Goal: Information Seeking & Learning: Learn about a topic

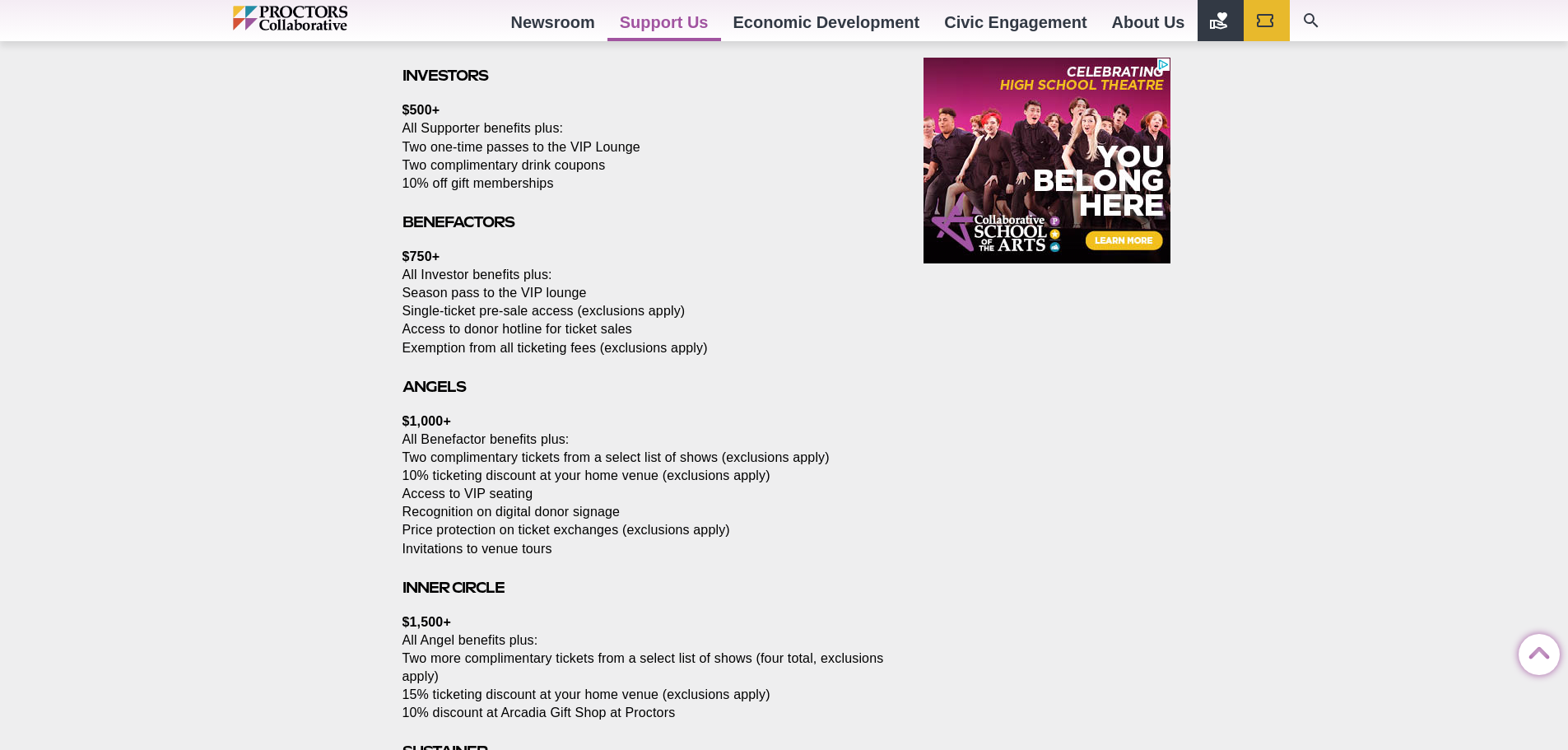
scroll to position [1331, 0]
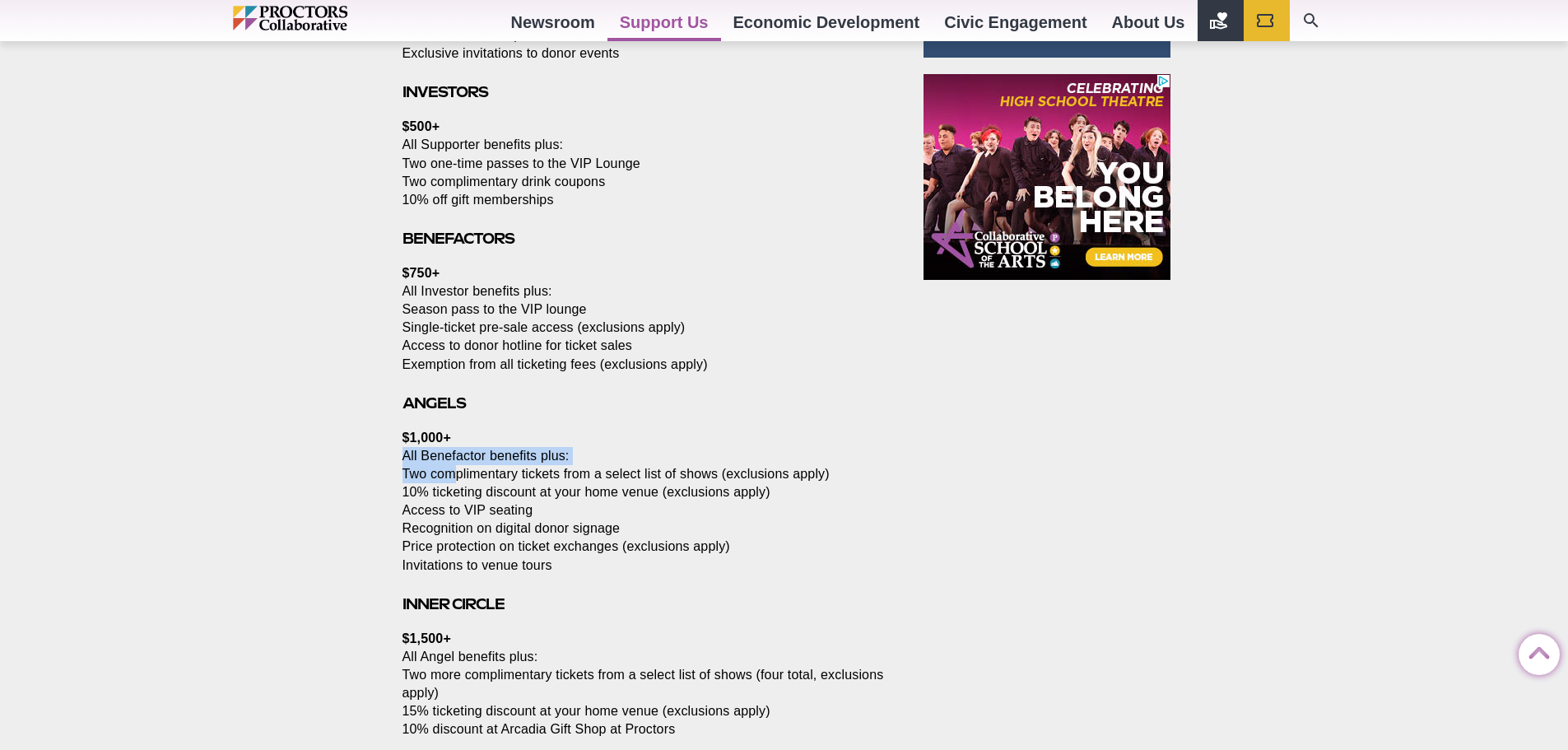
drag, startPoint x: 452, startPoint y: 466, endPoint x: 749, endPoint y: 463, distance: 297.0
click at [743, 463] on p "$1,000+ All Benefactor benefits plus: Two complimentary tickets from a select l…" at bounding box center [644, 502] width 484 height 146
click at [749, 463] on p "$1,000+ All Benefactor benefits plus: Two complimentary tickets from a select l…" at bounding box center [644, 502] width 484 height 146
drag, startPoint x: 443, startPoint y: 548, endPoint x: 560, endPoint y: 565, distance: 118.2
click at [560, 565] on p "$1,000+ All Benefactor benefits plus: Two complimentary tickets from a select l…" at bounding box center [644, 502] width 484 height 146
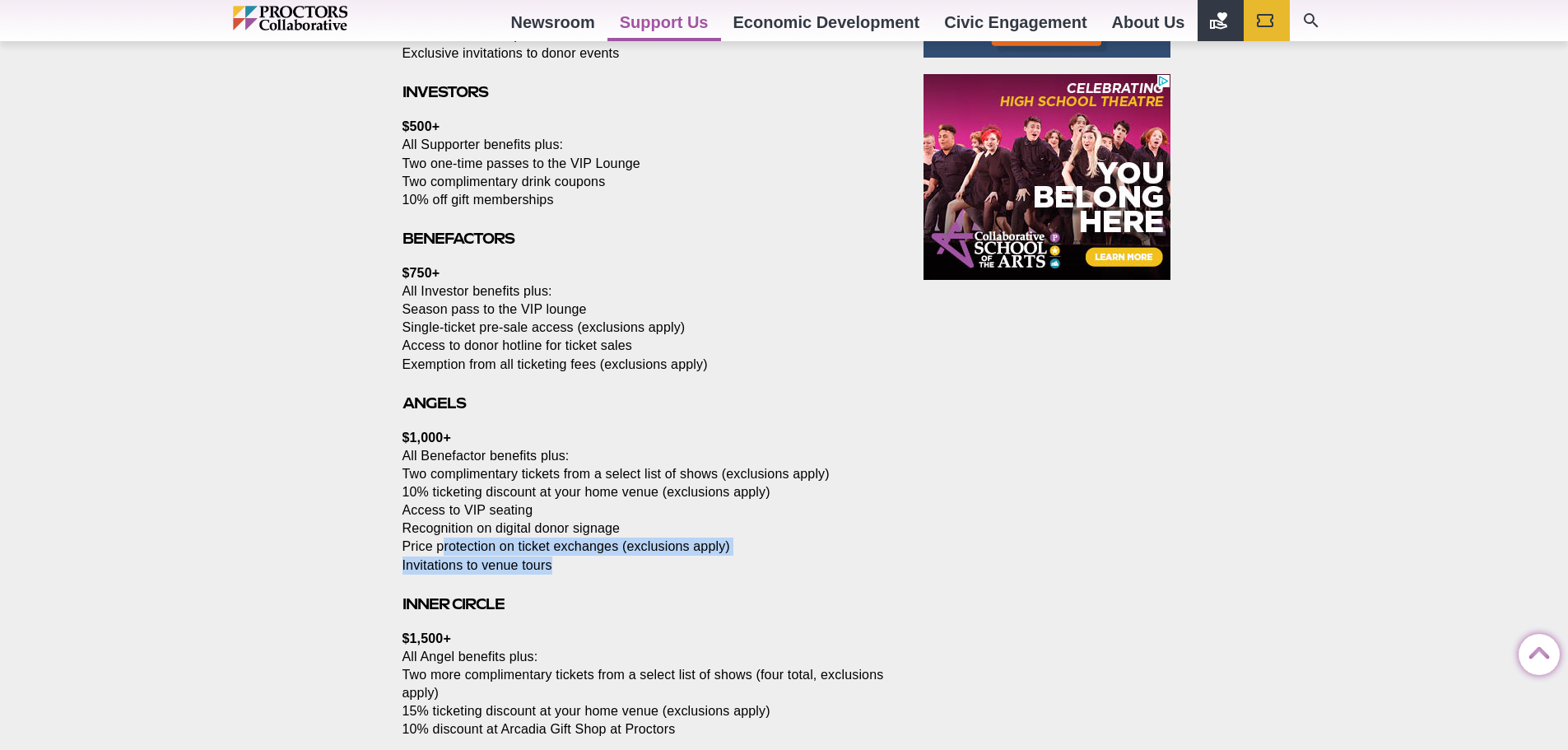
click at [560, 565] on p "$1,000+ All Benefactor benefits plus: Two complimentary tickets from a select l…" at bounding box center [644, 502] width 484 height 146
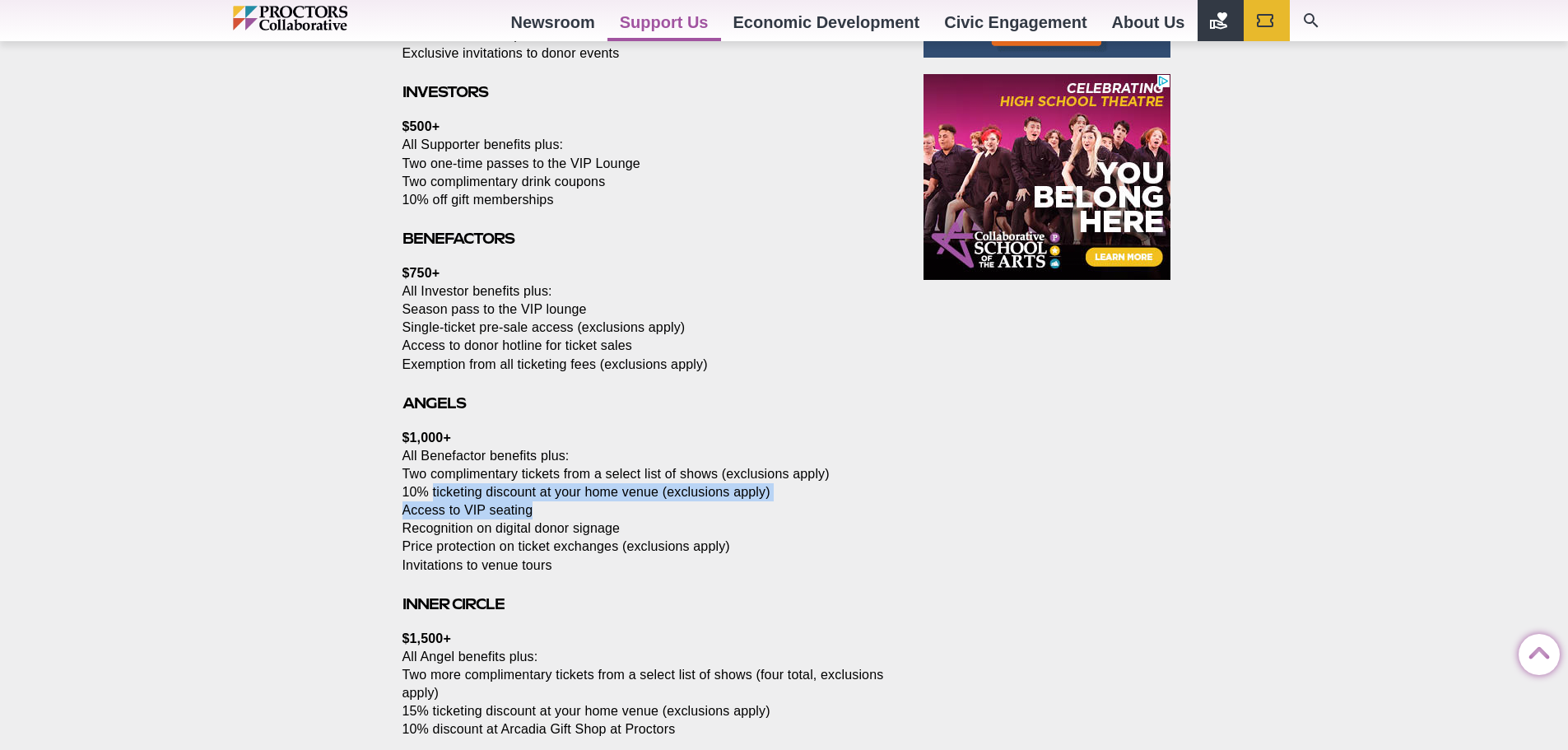
drag, startPoint x: 431, startPoint y: 492, endPoint x: 716, endPoint y: 513, distance: 285.8
click at [727, 505] on p "$1,000+ All Benefactor benefits plus: Two complimentary tickets from a select l…" at bounding box center [644, 502] width 484 height 146
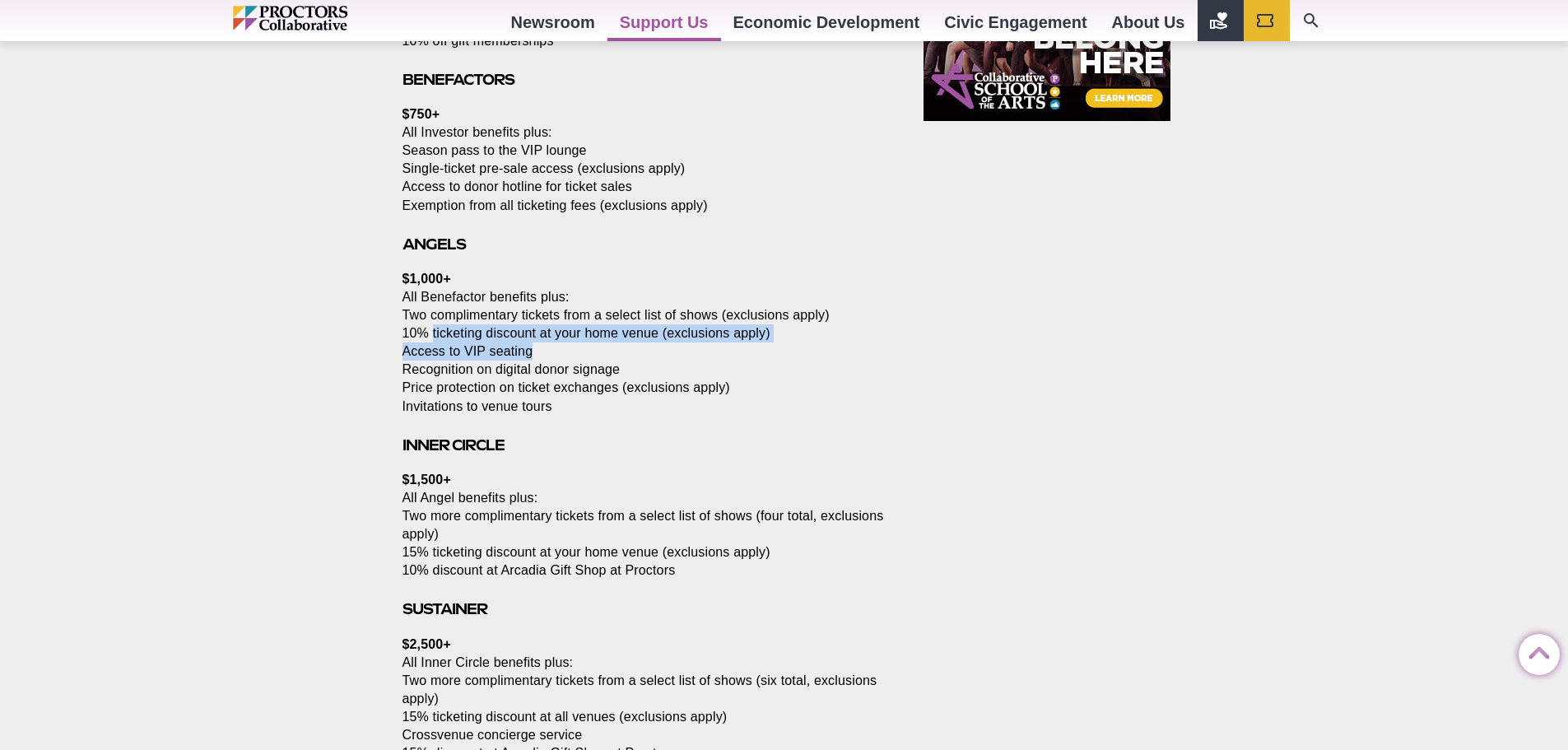
scroll to position [1496, 0]
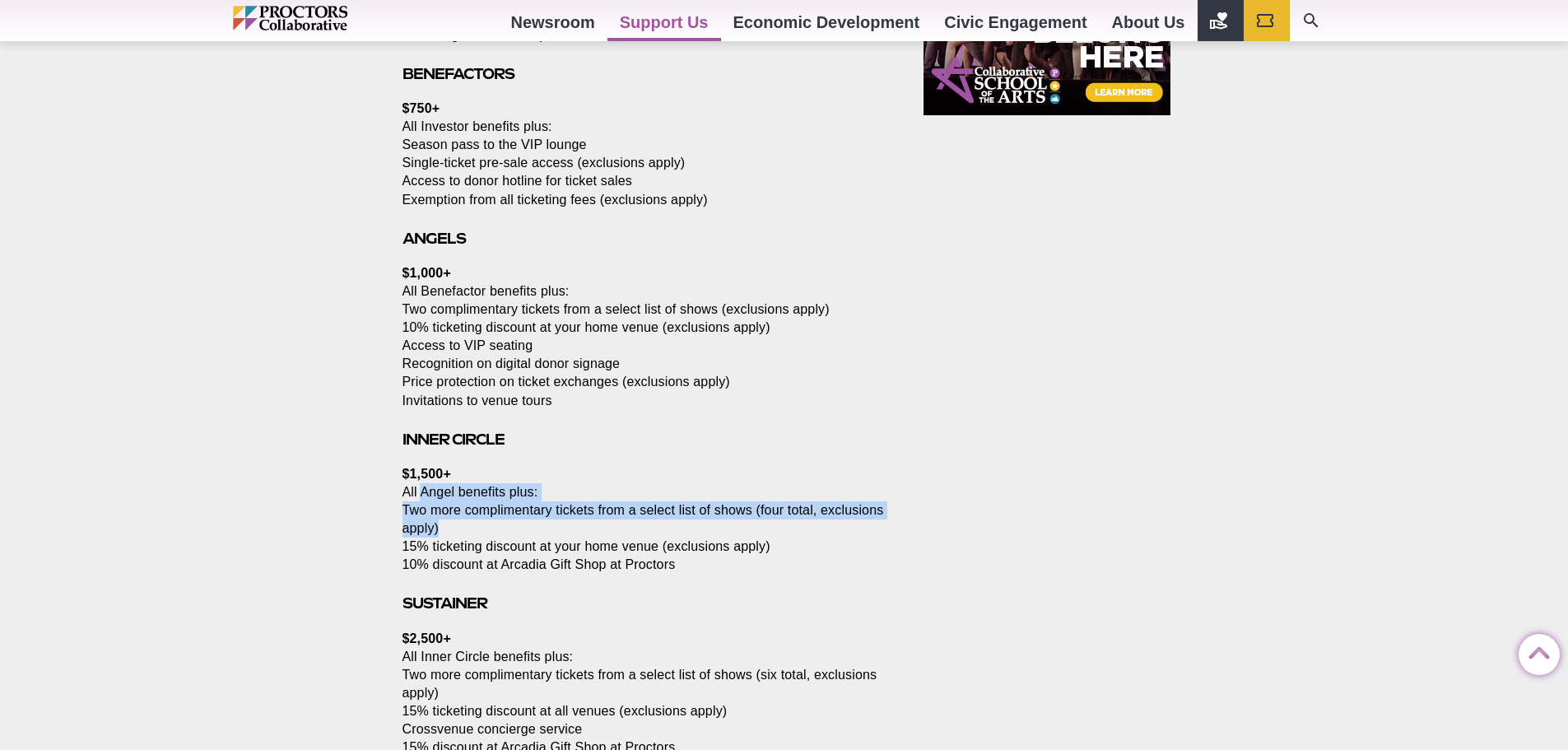
drag, startPoint x: 422, startPoint y: 496, endPoint x: 751, endPoint y: 526, distance: 330.4
click at [751, 526] on p "$1,500+ All Angel benefits plus: Two more complimentary tickets from a select l…" at bounding box center [644, 518] width 484 height 108
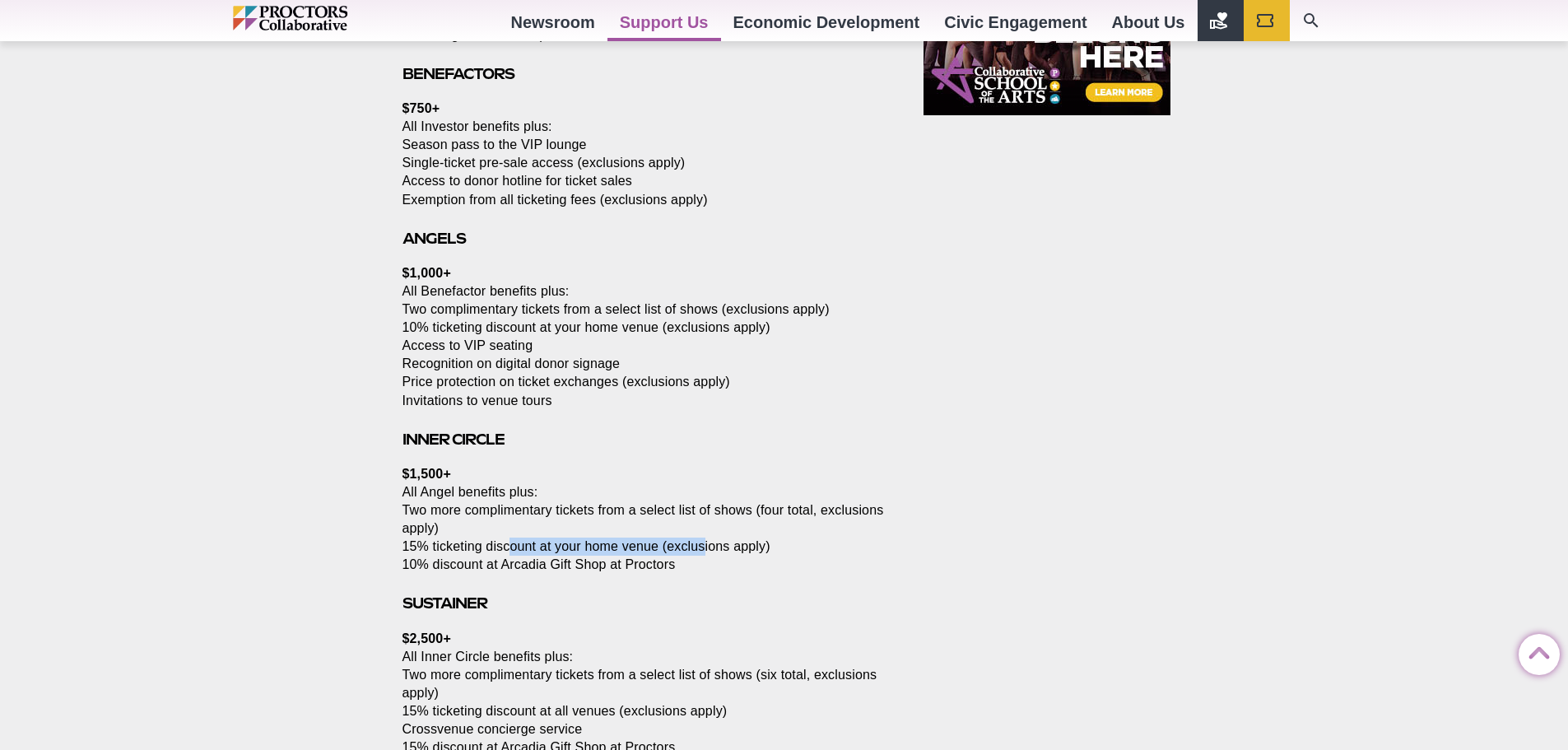
drag, startPoint x: 512, startPoint y: 552, endPoint x: 704, endPoint y: 548, distance: 192.0
click at [704, 548] on p "$1,500+ All Angel benefits plus: Two more complimentary tickets from a select l…" at bounding box center [644, 518] width 484 height 108
drag, startPoint x: 464, startPoint y: 538, endPoint x: 746, endPoint y: 565, distance: 283.3
click at [734, 566] on p "$1,500+ All Angel benefits plus: Two more complimentary tickets from a select l…" at bounding box center [644, 518] width 484 height 108
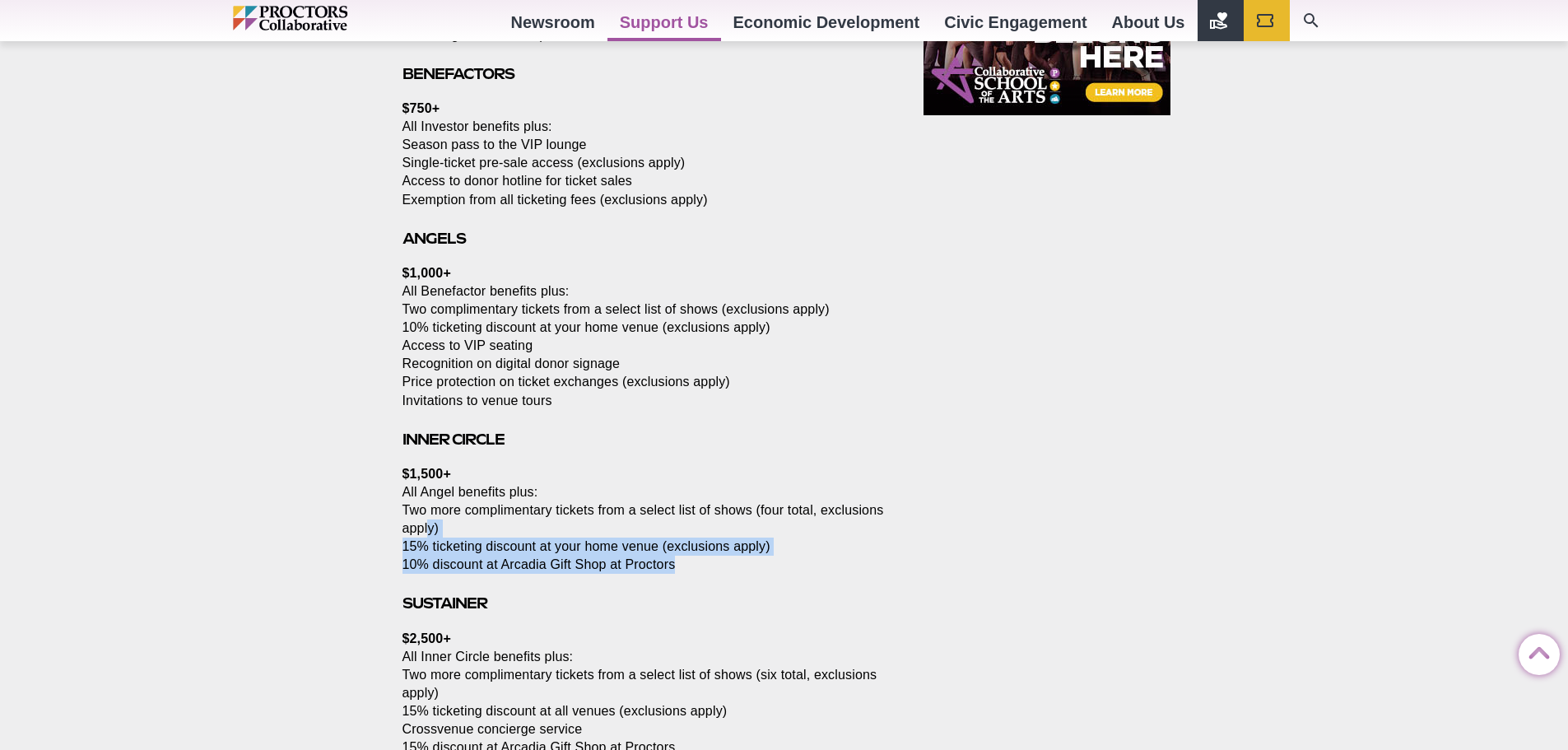
click at [746, 565] on p "$1,500+ All Angel benefits plus: Two more complimentary tickets from a select l…" at bounding box center [644, 518] width 484 height 108
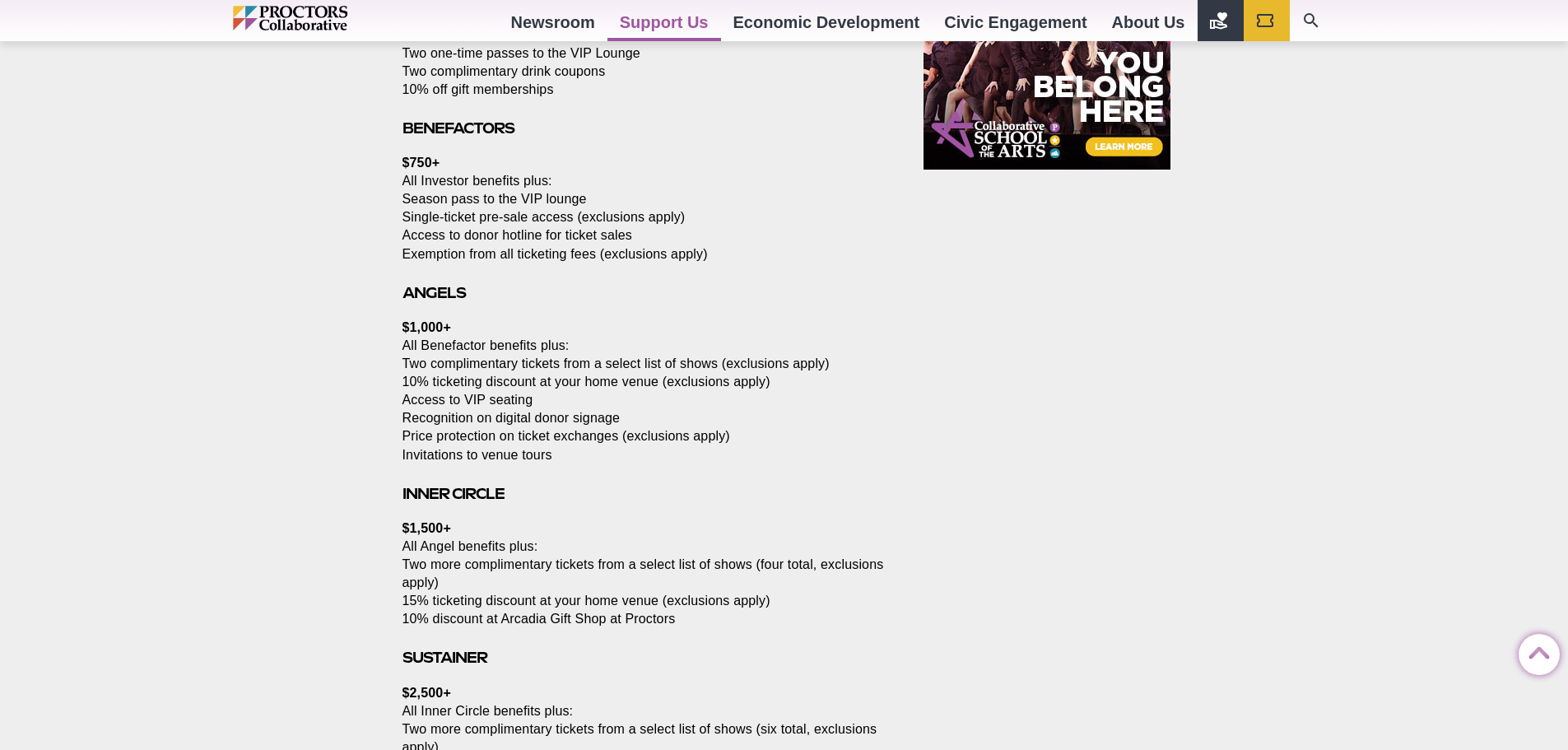
scroll to position [1414, 0]
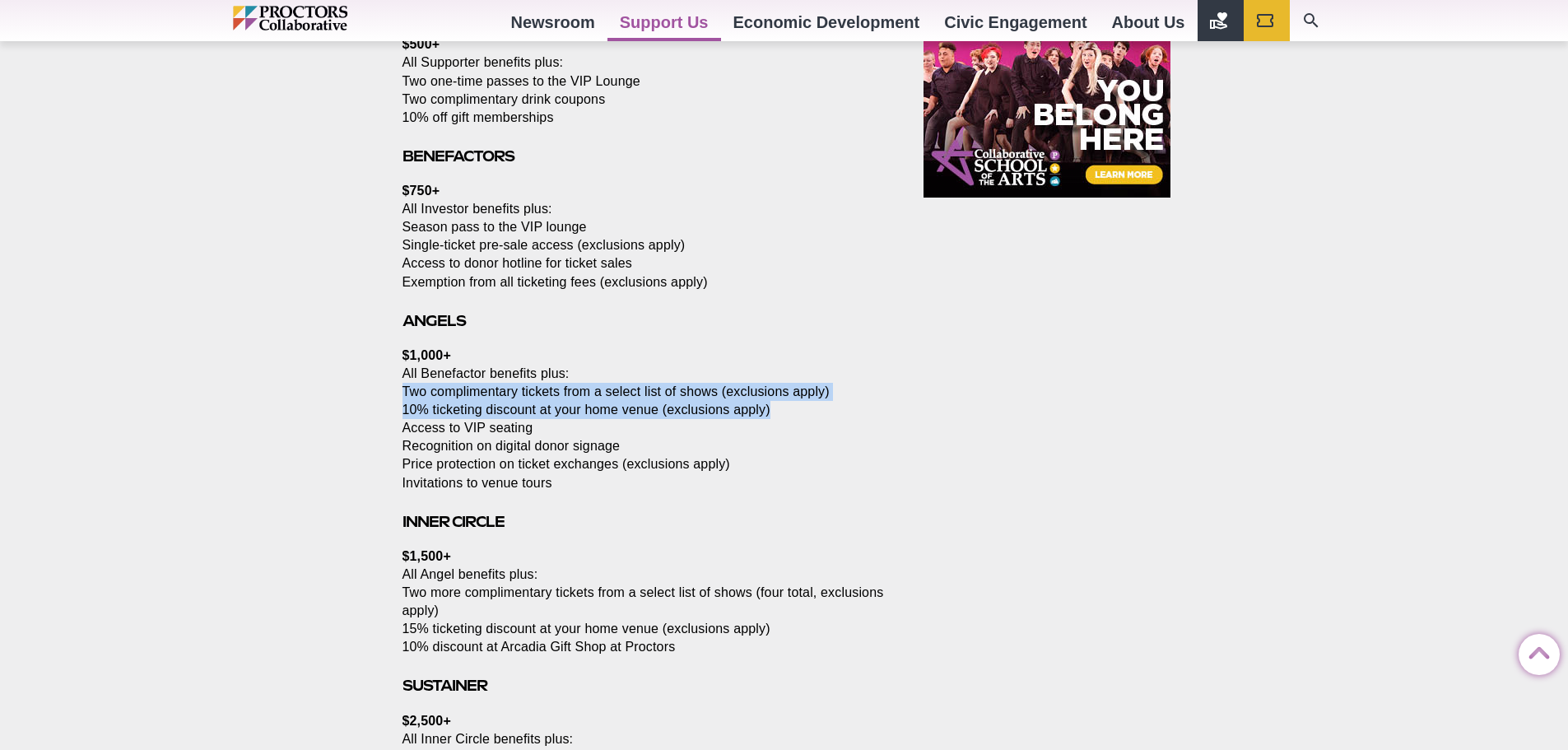
drag, startPoint x: 435, startPoint y: 400, endPoint x: 788, endPoint y: 406, distance: 353.1
click at [788, 406] on p "$1,000+ All Benefactor benefits plus: Two complimentary tickets from a select l…" at bounding box center [644, 419] width 484 height 146
click at [788, 407] on p "$1,000+ All Benefactor benefits plus: Two complimentary tickets from a select l…" at bounding box center [644, 419] width 484 height 146
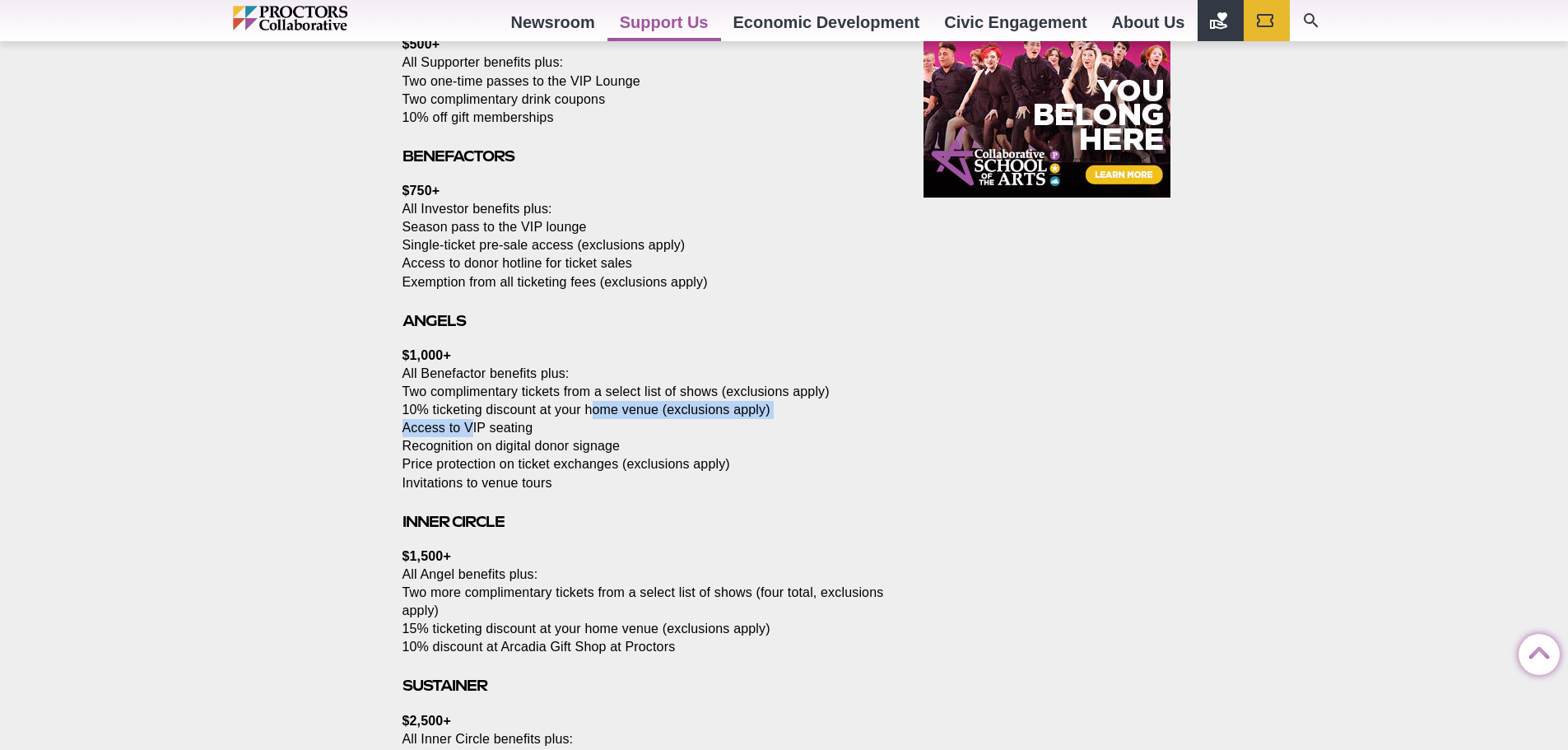
drag, startPoint x: 492, startPoint y: 419, endPoint x: 680, endPoint y: 411, distance: 188.2
click at [677, 411] on p "$1,000+ All Benefactor benefits plus: Two complimentary tickets from a select l…" at bounding box center [644, 419] width 484 height 146
click at [681, 411] on p "$1,000+ All Benefactor benefits plus: Two complimentary tickets from a select l…" at bounding box center [644, 419] width 484 height 146
drag, startPoint x: 445, startPoint y: 428, endPoint x: 622, endPoint y: 430, distance: 177.0
click at [622, 430] on p "$1,000+ All Benefactor benefits plus: Two complimentary tickets from a select l…" at bounding box center [644, 419] width 484 height 146
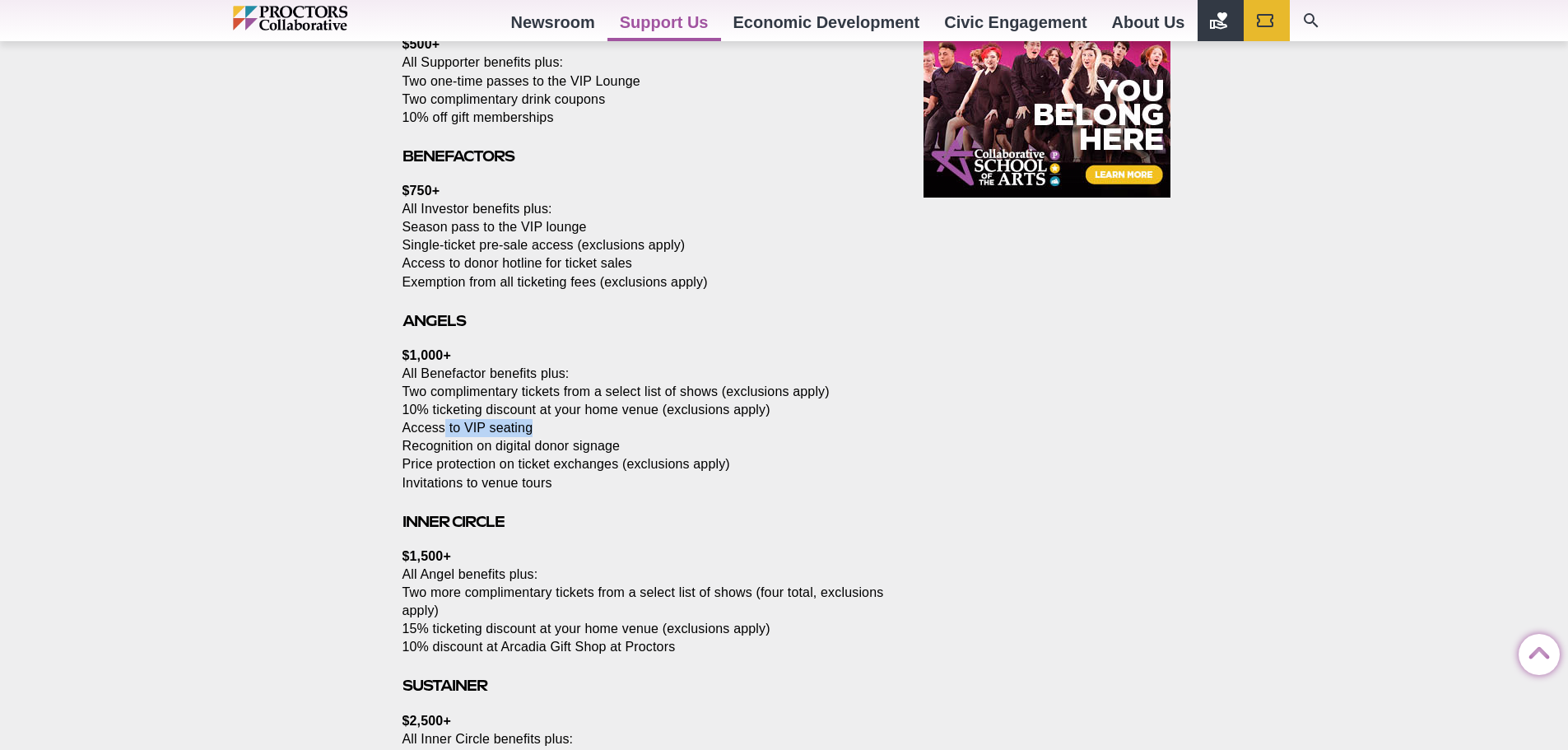
click at [622, 430] on p "$1,000+ All Benefactor benefits plus: Two complimentary tickets from a select l…" at bounding box center [644, 419] width 484 height 146
drag, startPoint x: 419, startPoint y: 440, endPoint x: 725, endPoint y: 462, distance: 306.8
click at [725, 462] on p "$1,000+ All Benefactor benefits plus: Two complimentary tickets from a select l…" at bounding box center [644, 419] width 484 height 146
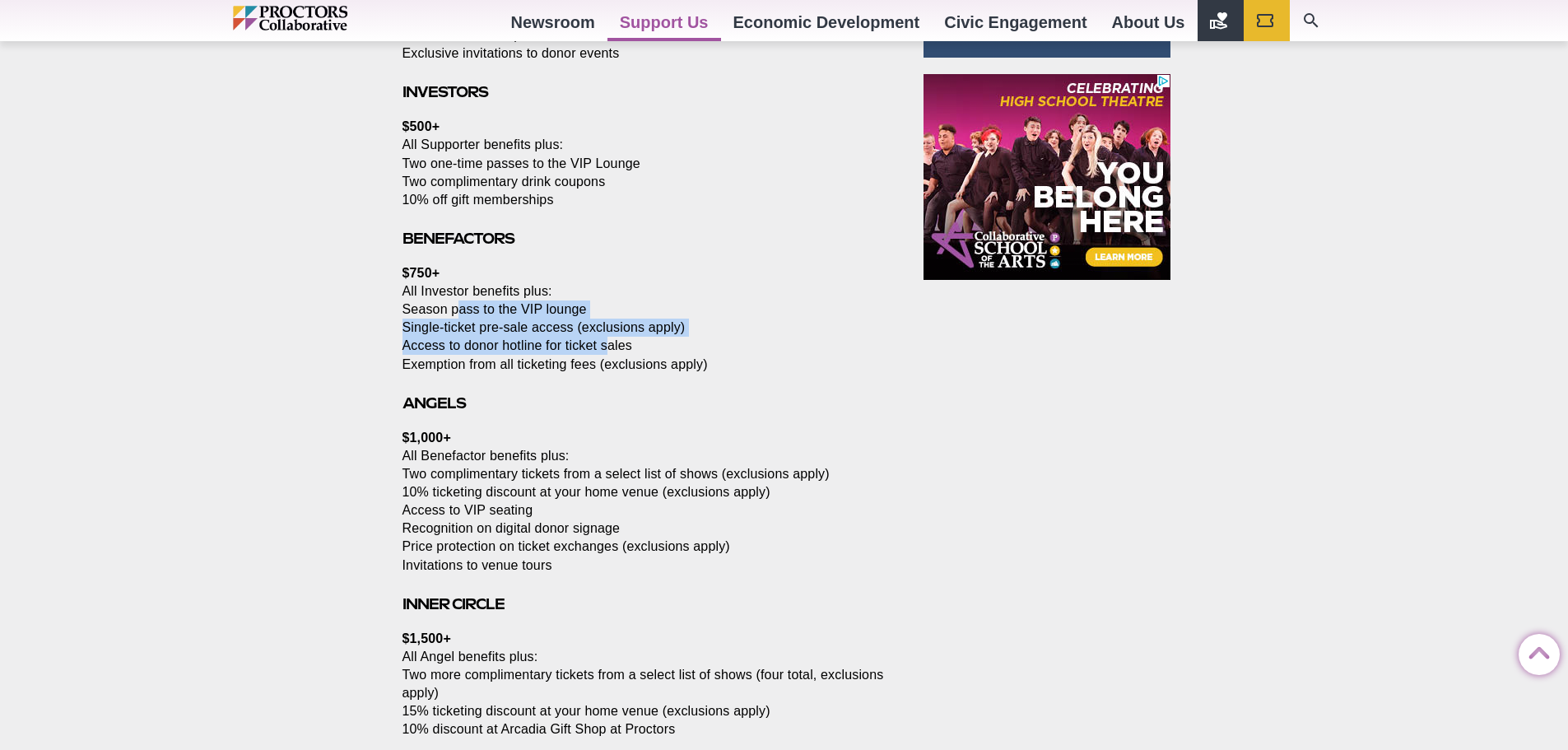
drag, startPoint x: 469, startPoint y: 305, endPoint x: 627, endPoint y: 340, distance: 161.8
click at [620, 340] on p "$750+ All Investor benefits plus: Season pass to the VIP lounge Single-ticket p…" at bounding box center [644, 318] width 484 height 108
click at [628, 341] on p "$750+ All Investor benefits plus: Season pass to the VIP lounge Single-ticket p…" at bounding box center [644, 318] width 484 height 108
drag, startPoint x: 644, startPoint y: 362, endPoint x: 710, endPoint y: 372, distance: 66.8
click at [710, 372] on p "$750+ All Investor benefits plus: Season pass to the VIP lounge Single-ticket p…" at bounding box center [644, 318] width 484 height 108
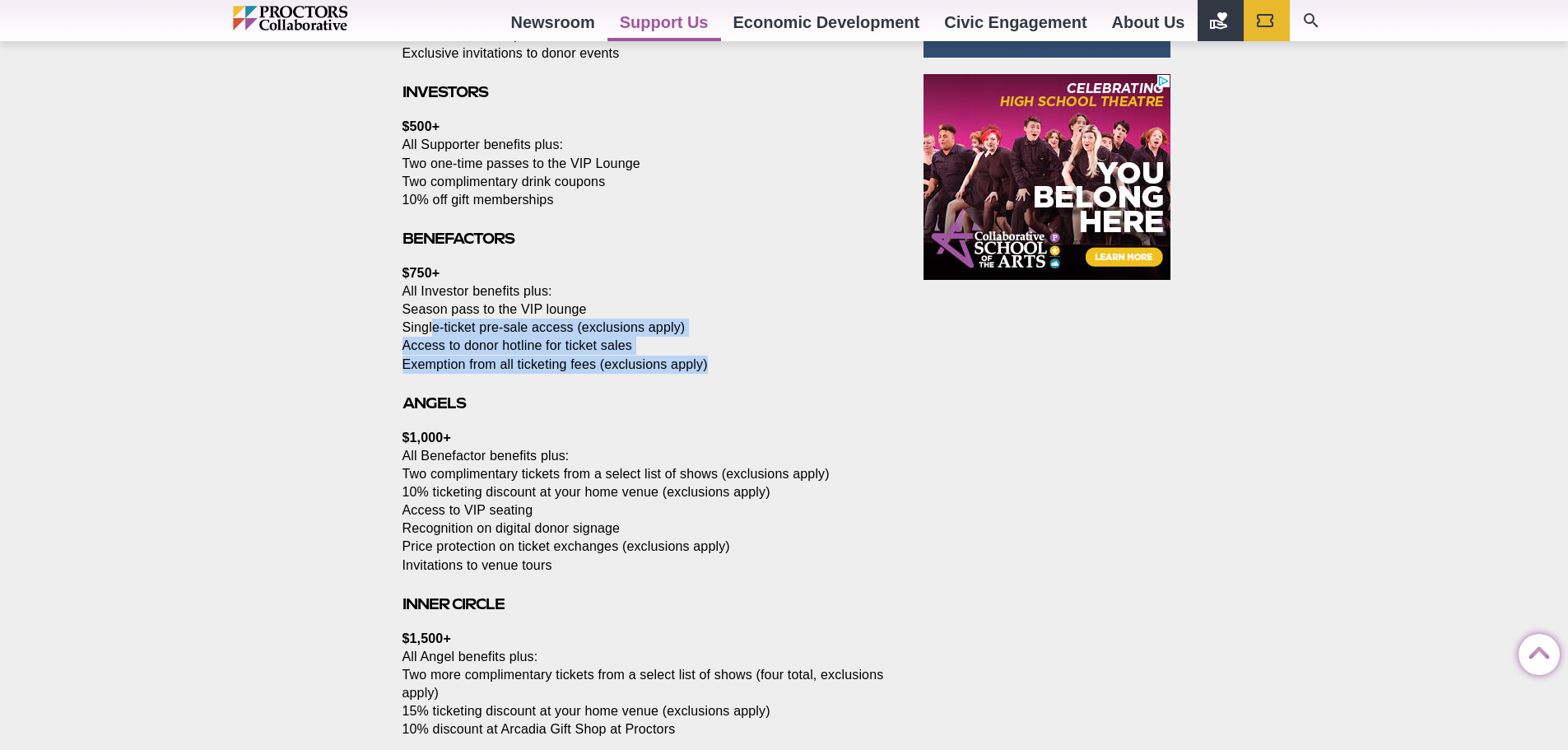
click at [710, 372] on p "$750+ All Investor benefits plus: Season pass to the VIP lounge Single-ticket p…" at bounding box center [644, 318] width 484 height 108
drag, startPoint x: 482, startPoint y: 366, endPoint x: 735, endPoint y: 382, distance: 253.5
click at [702, 382] on section "Please support Proctors Collaborative while enjoying the benefits of donating D…" at bounding box center [648, 499] width 517 height 2371
click at [737, 383] on section "Please support Proctors Collaborative while enjoying the benefits of donating D…" at bounding box center [648, 499] width 517 height 2371
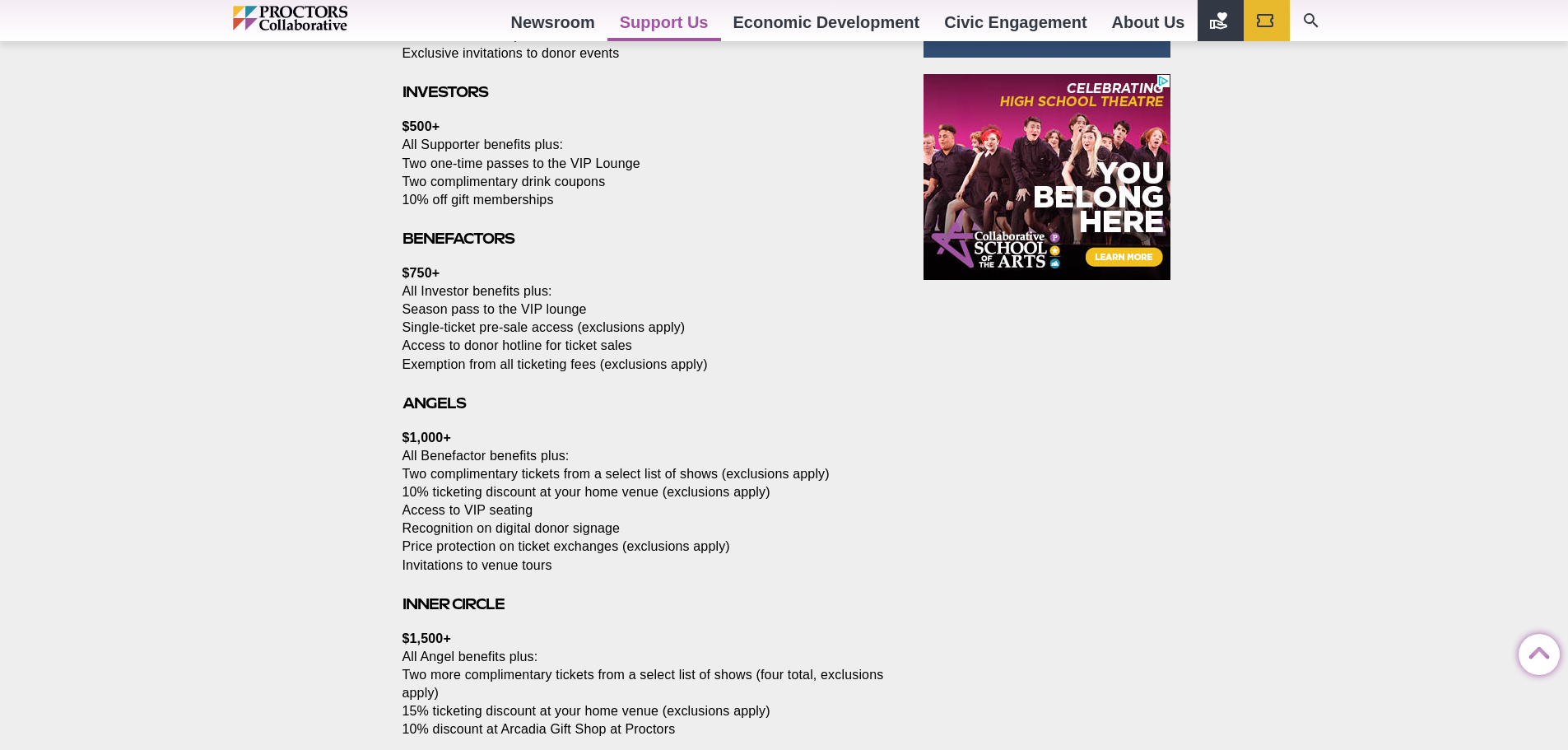
click at [425, 299] on p "$750+ All Investor benefits plus: Season pass to the VIP lounge Single-ticket p…" at bounding box center [644, 318] width 484 height 108
drag, startPoint x: 435, startPoint y: 366, endPoint x: 607, endPoint y: 370, distance: 172.0
click at [590, 369] on p "$750+ All Investor benefits plus: Season pass to the VIP lounge Single-ticket p…" at bounding box center [644, 318] width 484 height 108
click at [620, 372] on p "$750+ All Investor benefits plus: Season pass to the VIP lounge Single-ticket p…" at bounding box center [644, 318] width 484 height 108
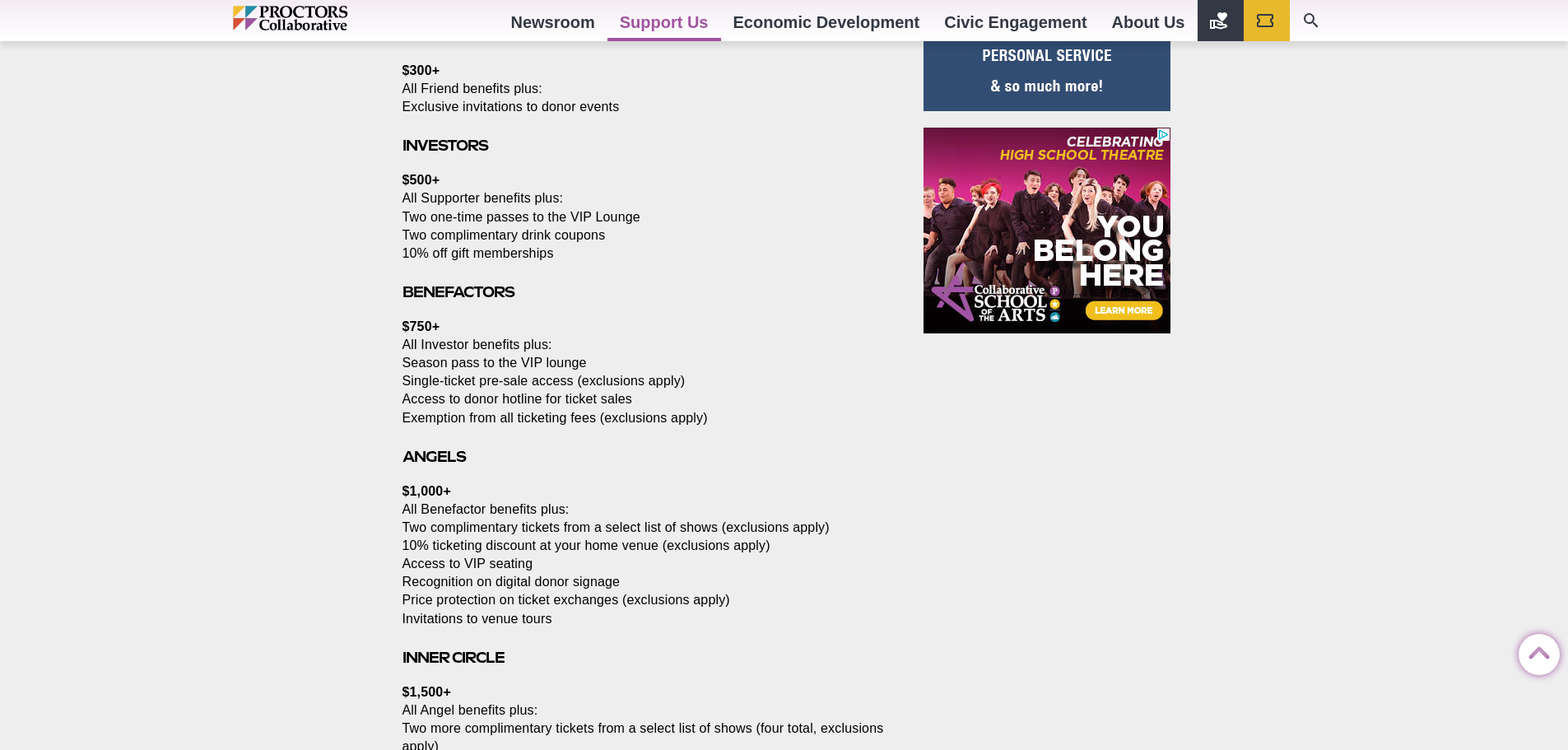
scroll to position [1249, 0]
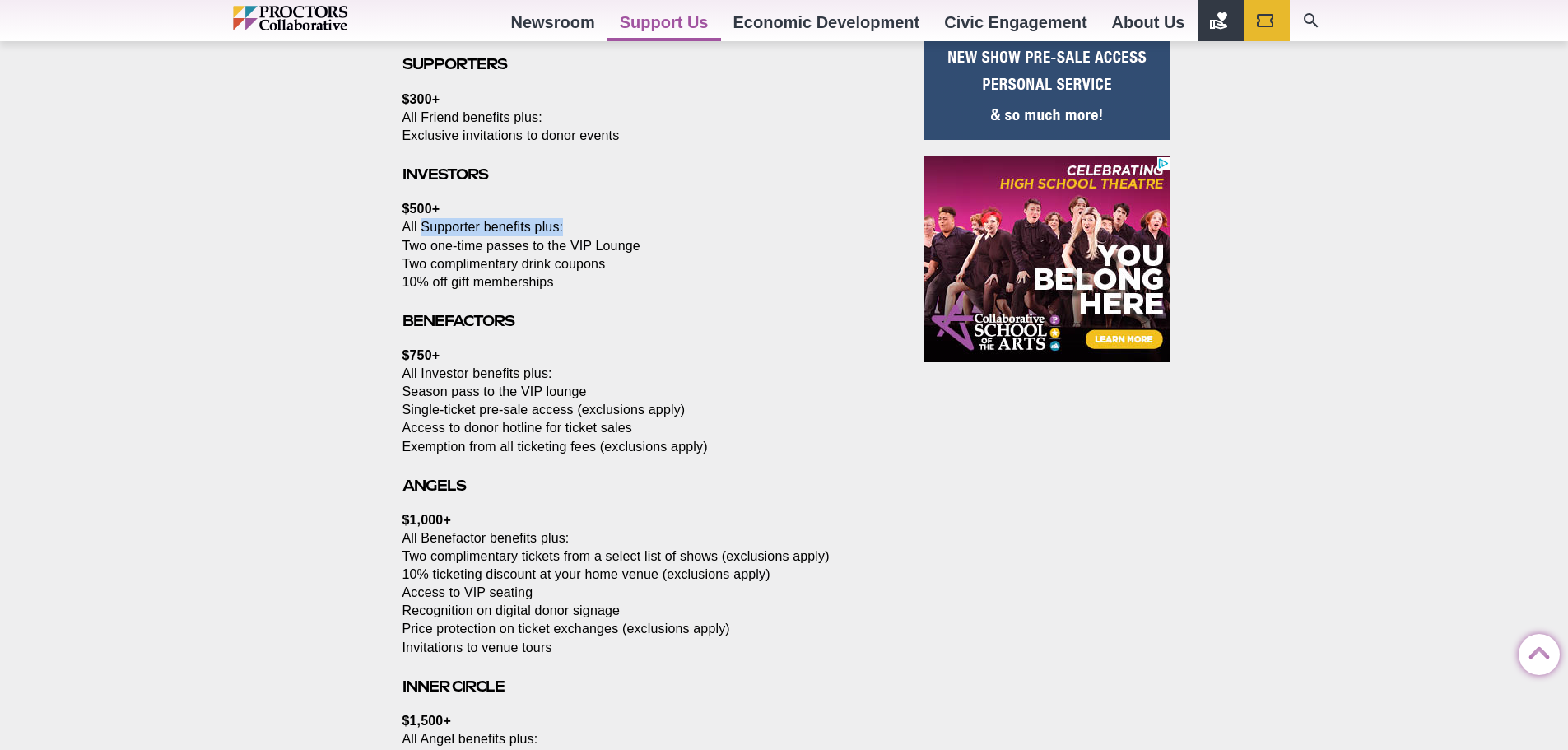
drag, startPoint x: 421, startPoint y: 223, endPoint x: 599, endPoint y: 228, distance: 178.1
click at [599, 228] on p "$500+ All Supporter benefits plus: Two one-time passes to the VIP Lounge Two co…" at bounding box center [644, 245] width 484 height 91
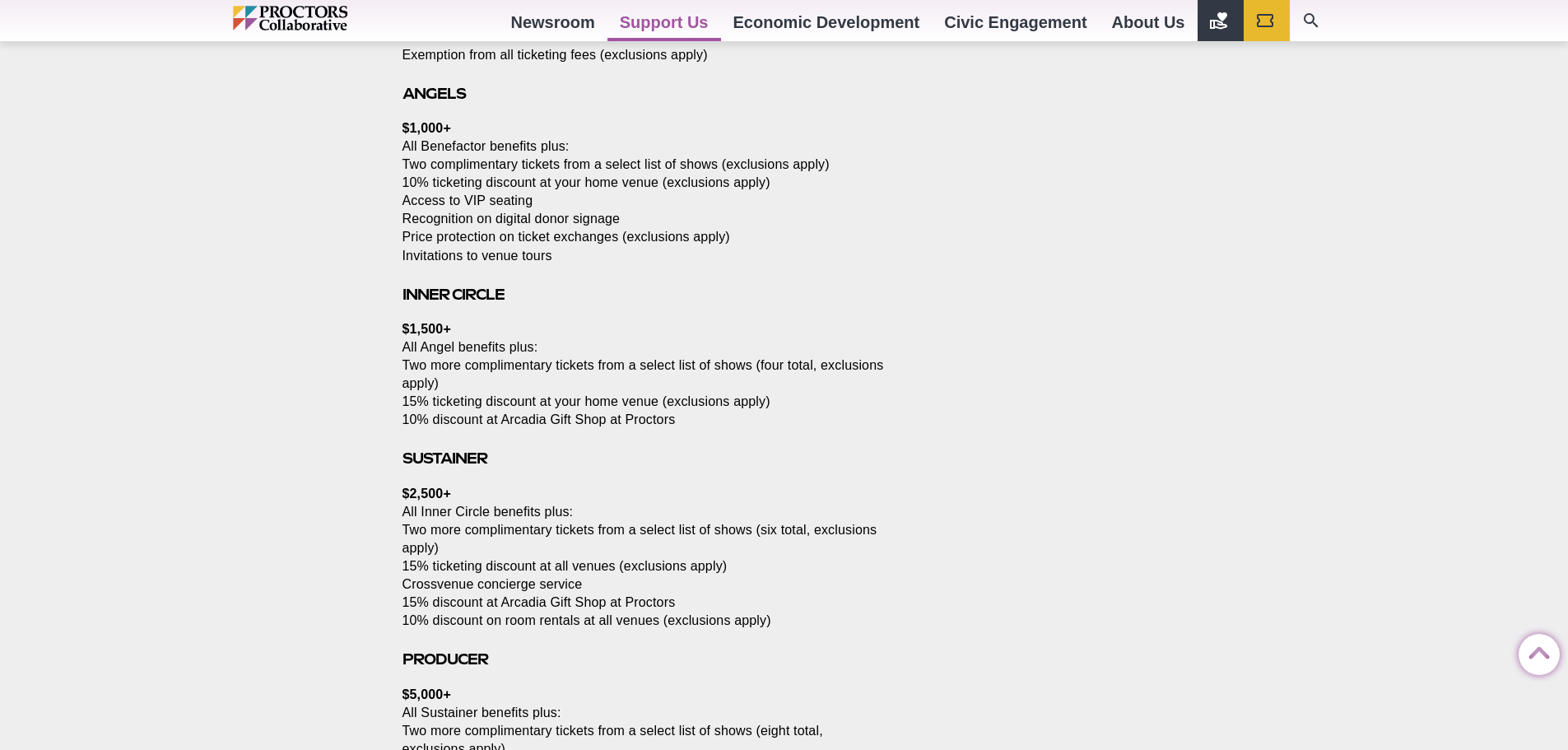
scroll to position [1660, 0]
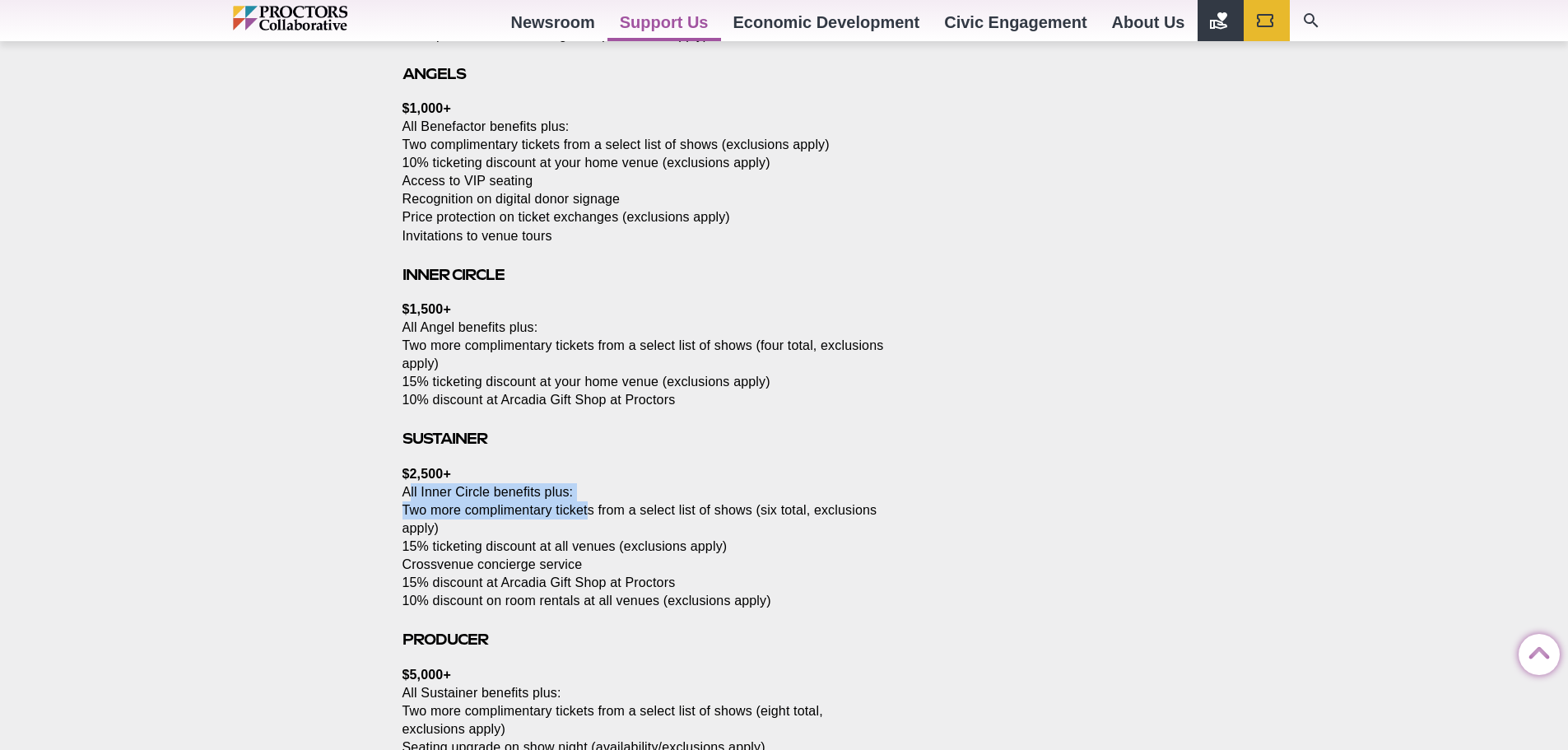
drag, startPoint x: 412, startPoint y: 487, endPoint x: 589, endPoint y: 508, distance: 178.2
click at [589, 508] on p "$2,500+ All Inner Circle benefits plus: Two more complimentary tickets from a s…" at bounding box center [644, 538] width 484 height 146
drag, startPoint x: 379, startPoint y: 509, endPoint x: 442, endPoint y: 528, distance: 65.8
click at [442, 528] on div "Support Levels for Individuals and Families Posted [DATE] by Proctors Web Team …" at bounding box center [784, 137] width 1568 height 2557
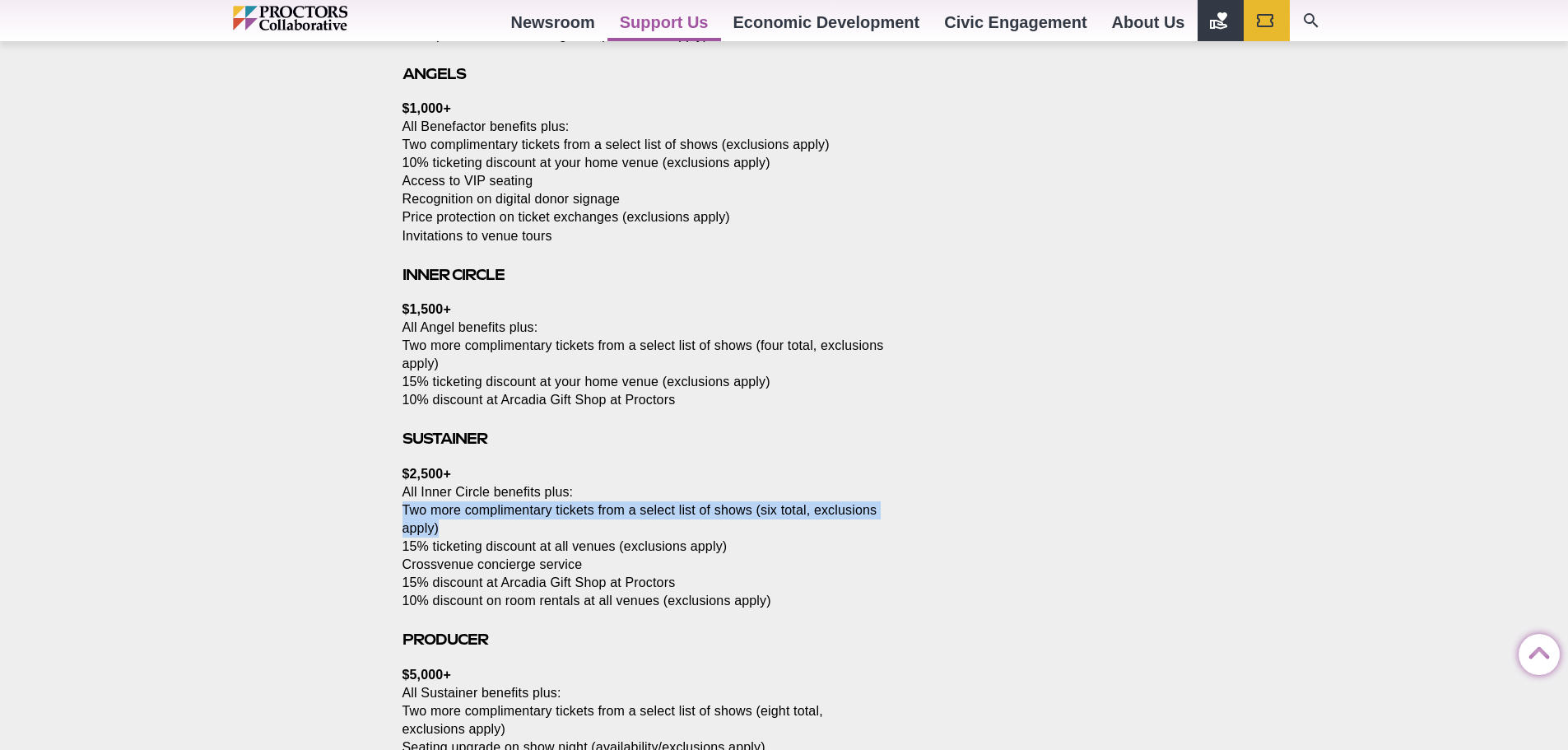
click at [442, 528] on p "$2,500+ All Inner Circle benefits plus: Two more complimentary tickets from a s…" at bounding box center [644, 538] width 484 height 146
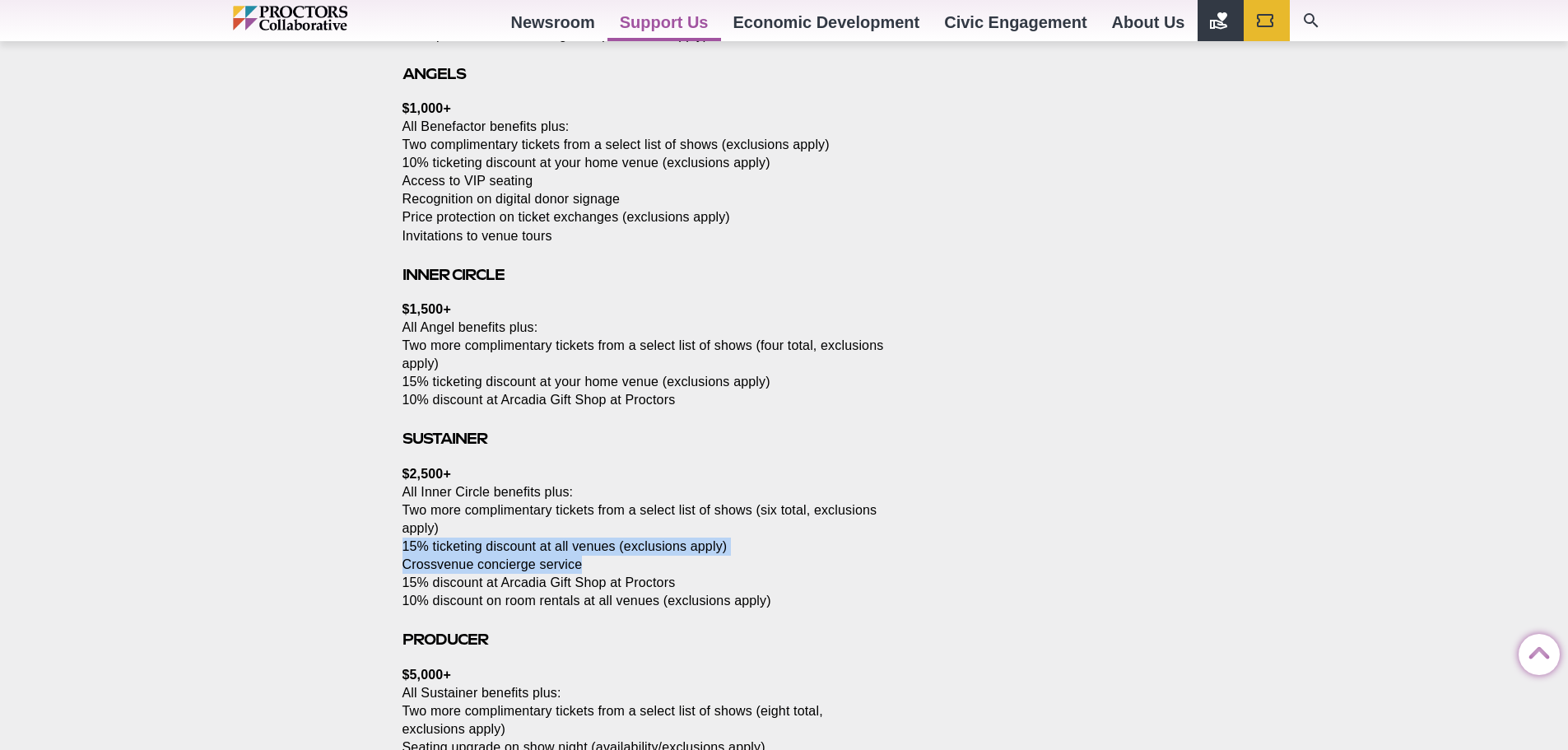
drag, startPoint x: 392, startPoint y: 539, endPoint x: 789, endPoint y: 568, distance: 398.1
click at [789, 568] on section "Please support Proctors Collaborative while enjoying the benefits of donating D…" at bounding box center [648, 170] width 517 height 2371
click at [789, 568] on p "$2,500+ All Inner Circle benefits plus: Two more complimentary tickets from a s…" at bounding box center [644, 538] width 484 height 146
click at [757, 549] on p "$2,500+ All Inner Circle benefits plus: Two more complimentary tickets from a s…" at bounding box center [644, 538] width 484 height 146
drag, startPoint x: 757, startPoint y: 549, endPoint x: 409, endPoint y: 565, distance: 348.4
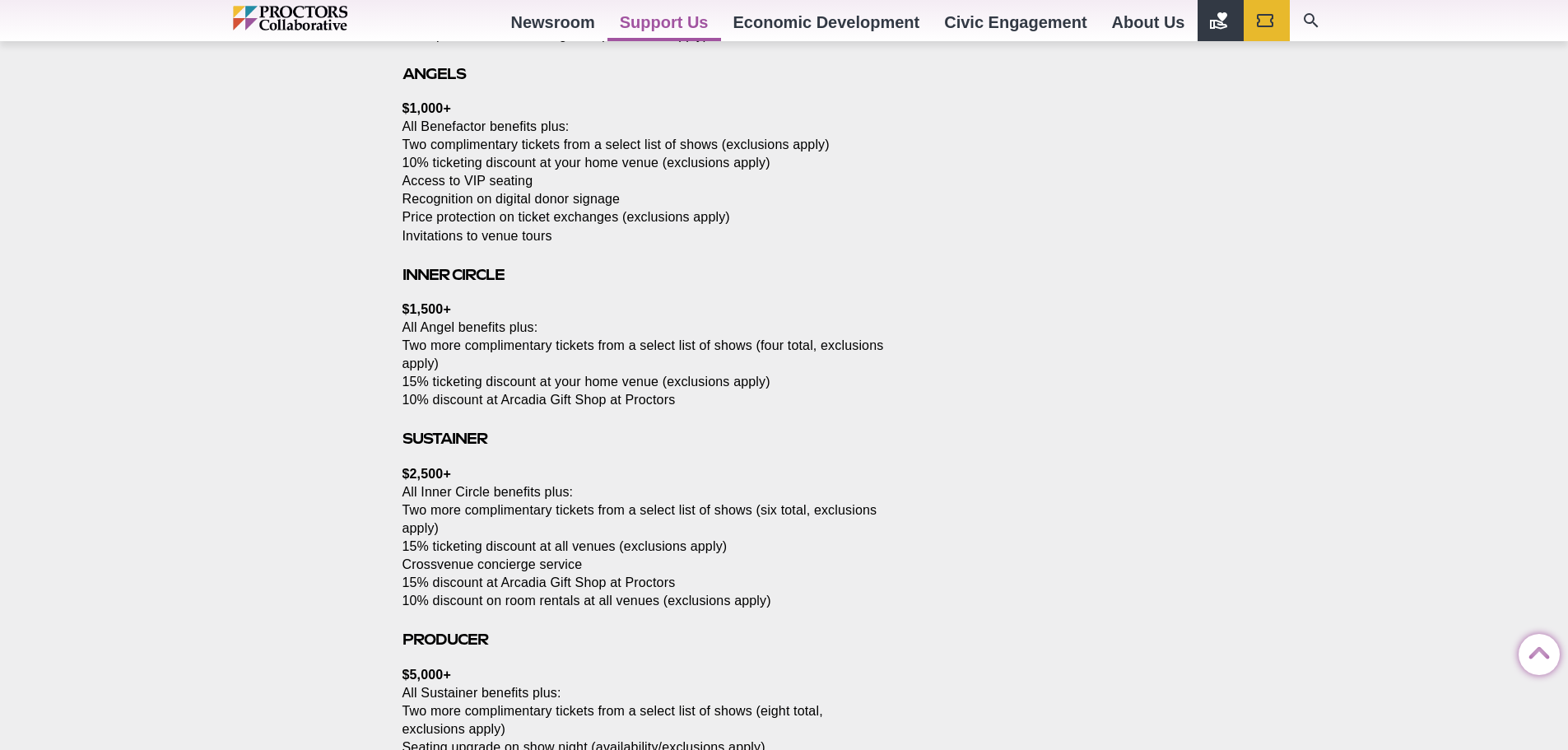
click at [428, 576] on p "$2,500+ All Inner Circle benefits plus: Two more complimentary tickets from a s…" at bounding box center [644, 538] width 484 height 146
drag, startPoint x: 432, startPoint y: 561, endPoint x: 635, endPoint y: 561, distance: 203.0
click at [634, 561] on div "Support Levels for Individuals and Families Posted [DATE] by Proctors Web Team …" at bounding box center [784, 137] width 1568 height 2557
click at [635, 561] on p "$2,500+ All Inner Circle benefits plus: Two more complimentary tickets from a s…" at bounding box center [644, 538] width 484 height 146
drag, startPoint x: 477, startPoint y: 586, endPoint x: 816, endPoint y: 586, distance: 339.0
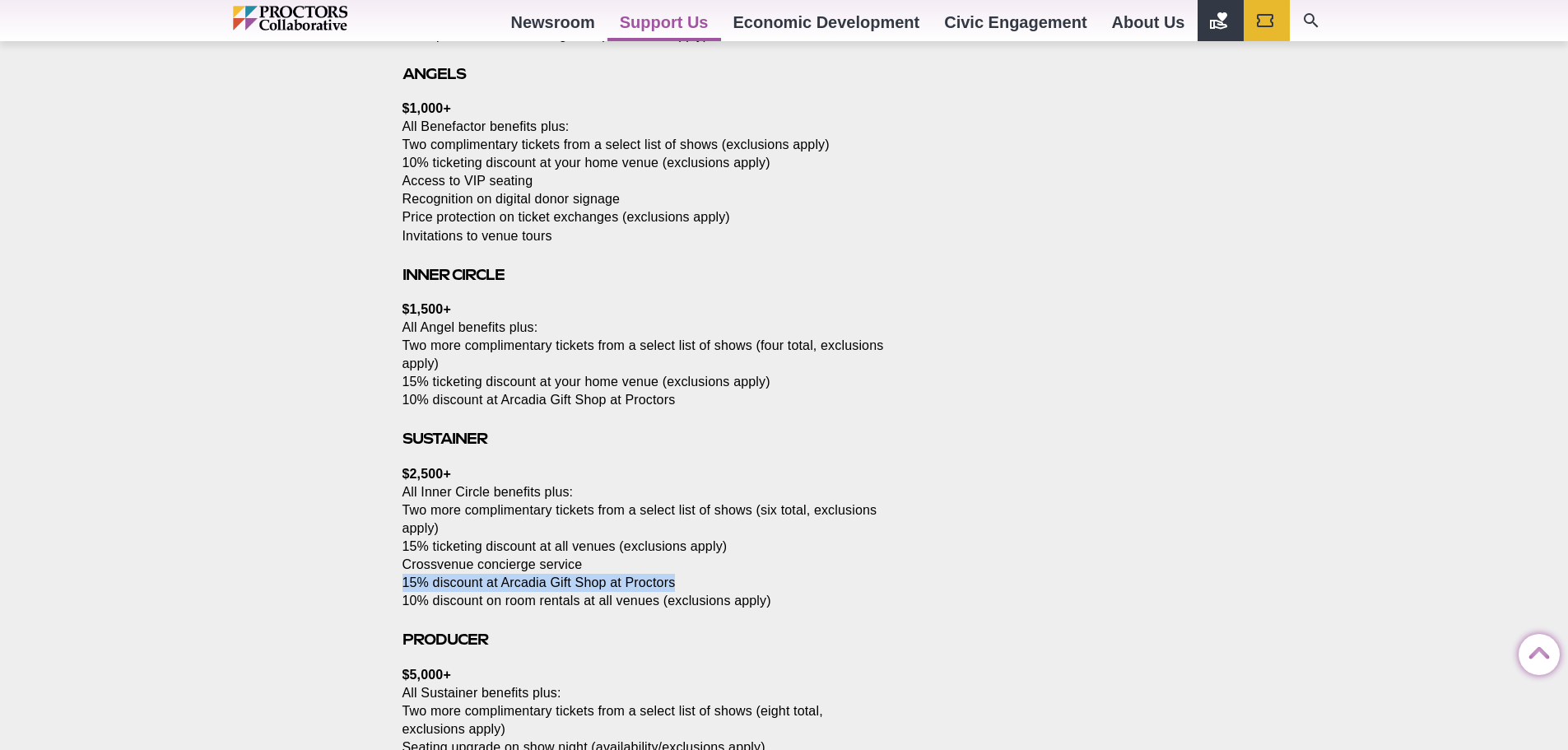
click at [801, 586] on section "Please support Proctors Collaborative while enjoying the benefits of donating D…" at bounding box center [648, 170] width 517 height 2371
click at [827, 588] on p "$2,500+ All Inner Circle benefits plus: Two more complimentary tickets from a s…" at bounding box center [644, 538] width 484 height 146
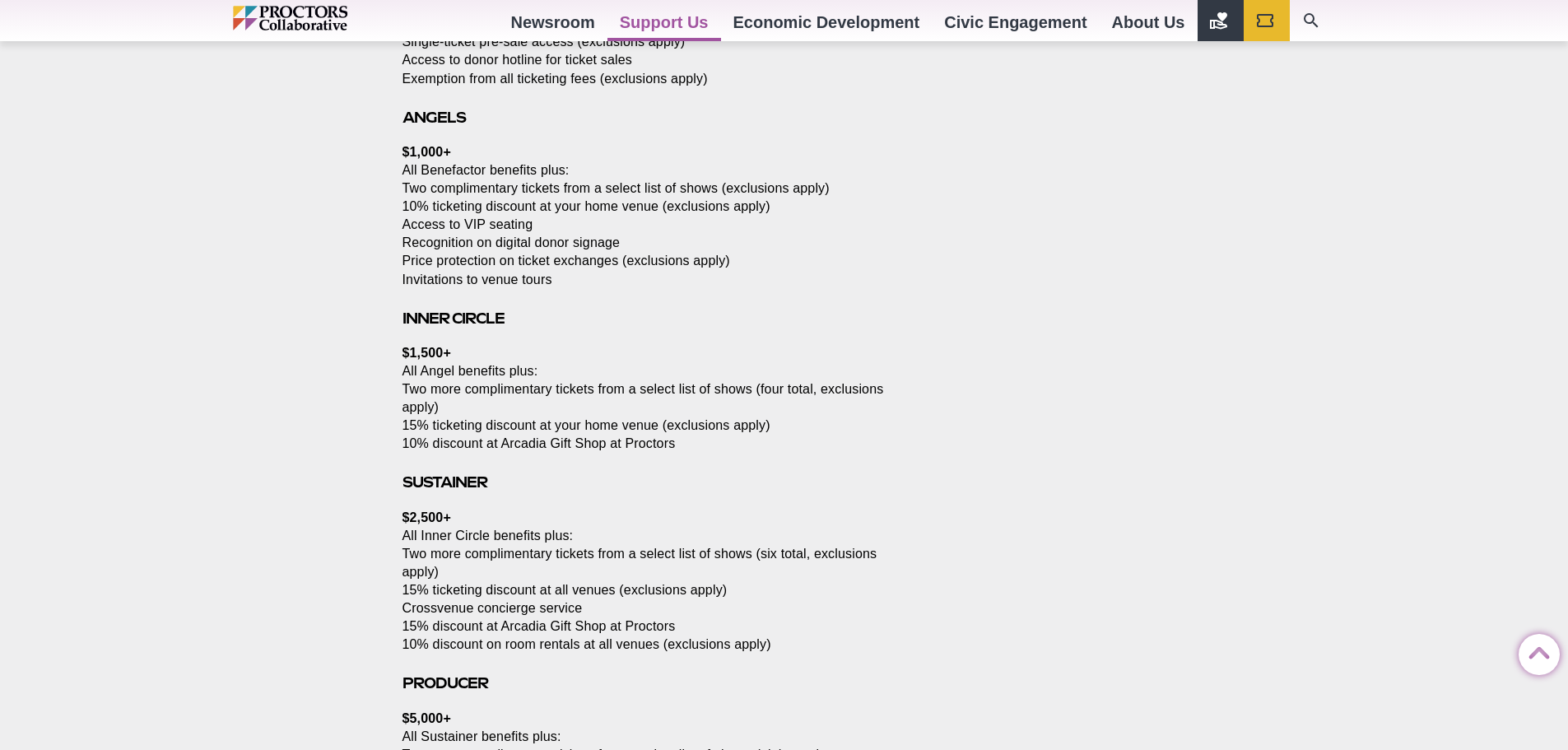
scroll to position [1578, 0]
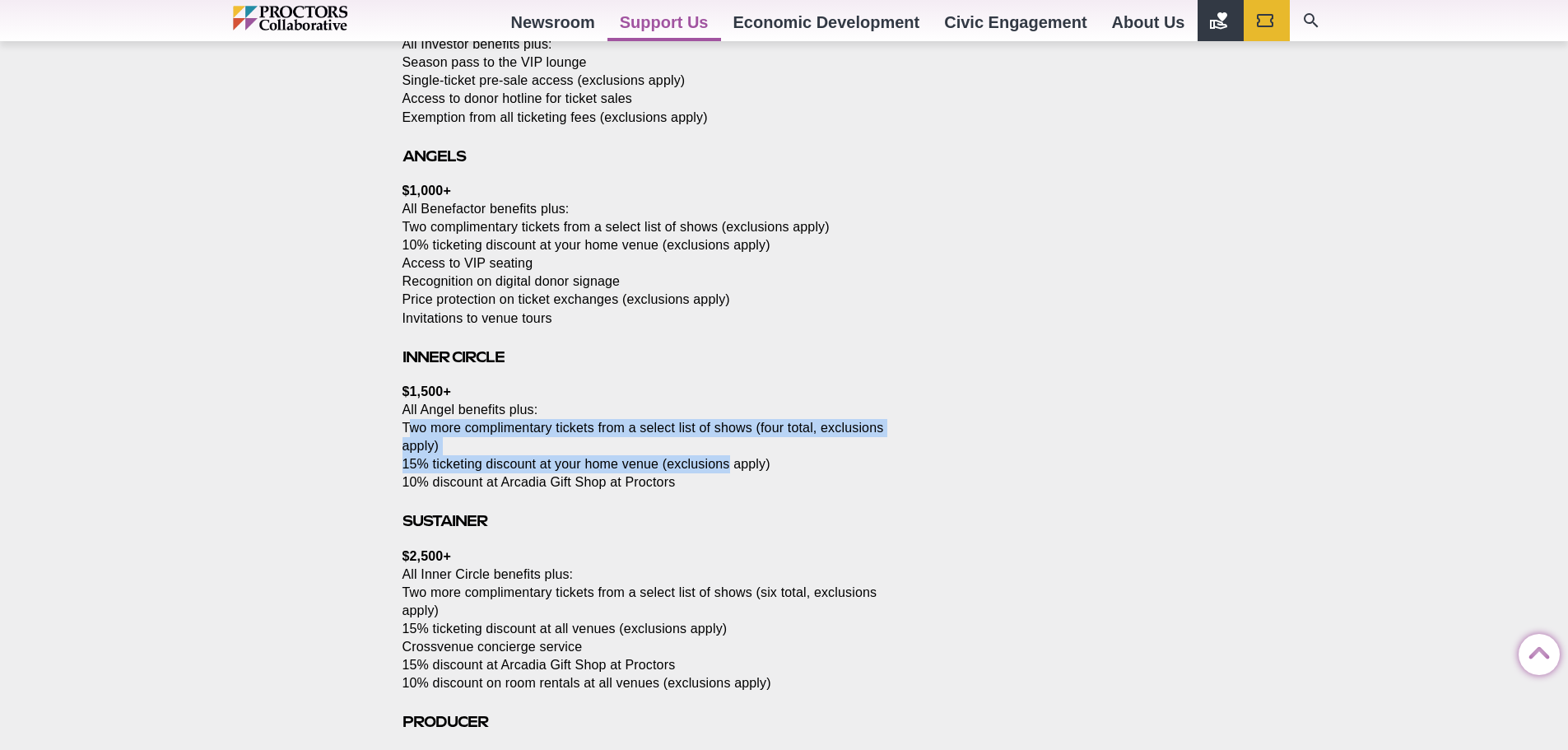
drag, startPoint x: 414, startPoint y: 431, endPoint x: 774, endPoint y: 461, distance: 361.2
click at [770, 461] on p "$1,500+ All Angel benefits plus: Two more complimentary tickets from a select l…" at bounding box center [644, 436] width 484 height 108
click at [784, 462] on p "$1,500+ All Angel benefits plus: Two more complimentary tickets from a select l…" at bounding box center [644, 436] width 484 height 108
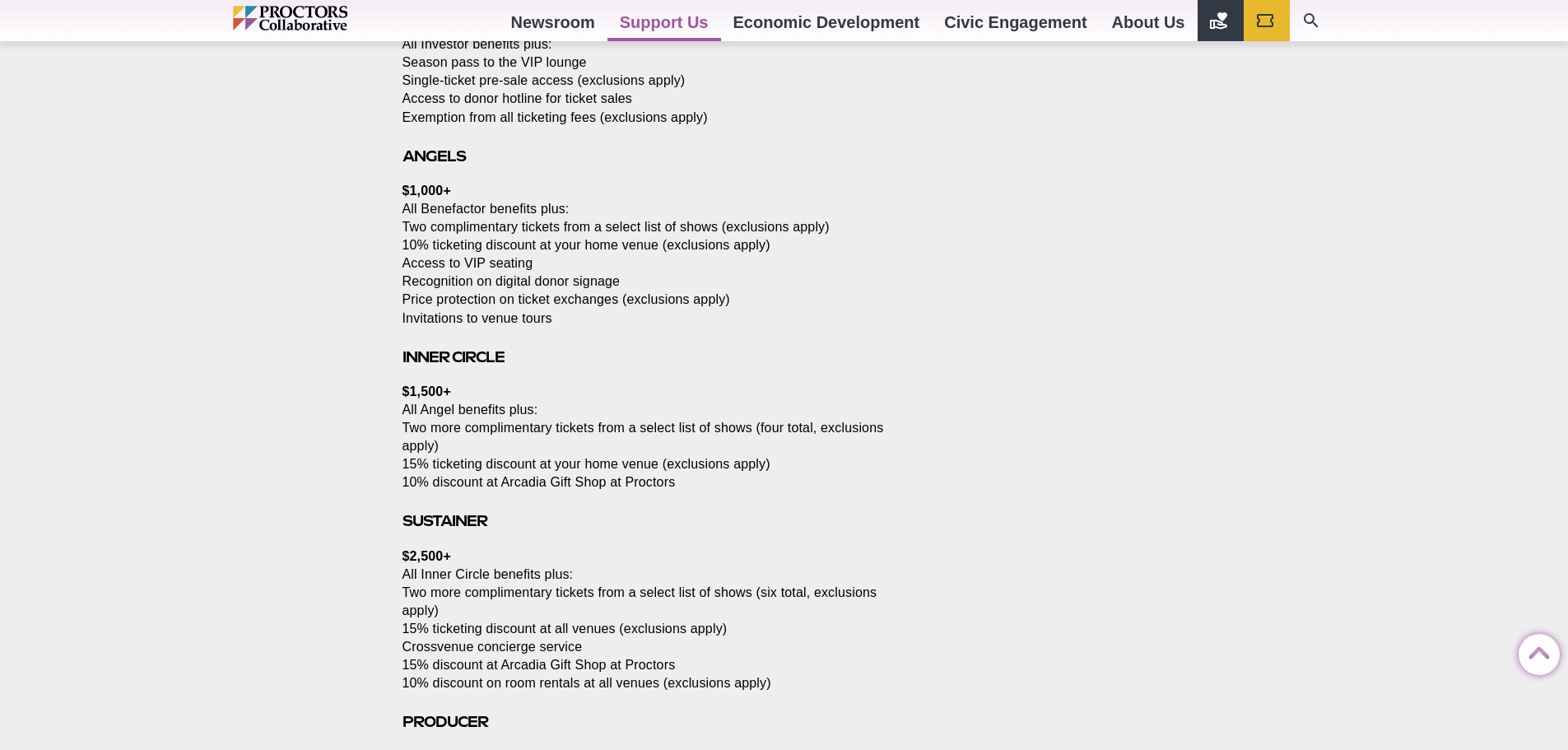
click at [662, 482] on p "$1,500+ All Angel benefits plus: Two more complimentary tickets from a select l…" at bounding box center [644, 436] width 484 height 108
drag, startPoint x: 490, startPoint y: 477, endPoint x: 591, endPoint y: 477, distance: 101.0
click at [588, 477] on p "$1,500+ All Angel benefits plus: Two more complimentary tickets from a select l…" at bounding box center [644, 436] width 484 height 108
click at [591, 477] on p "$1,500+ All Angel benefits plus: Two more complimentary tickets from a select l…" at bounding box center [644, 436] width 484 height 108
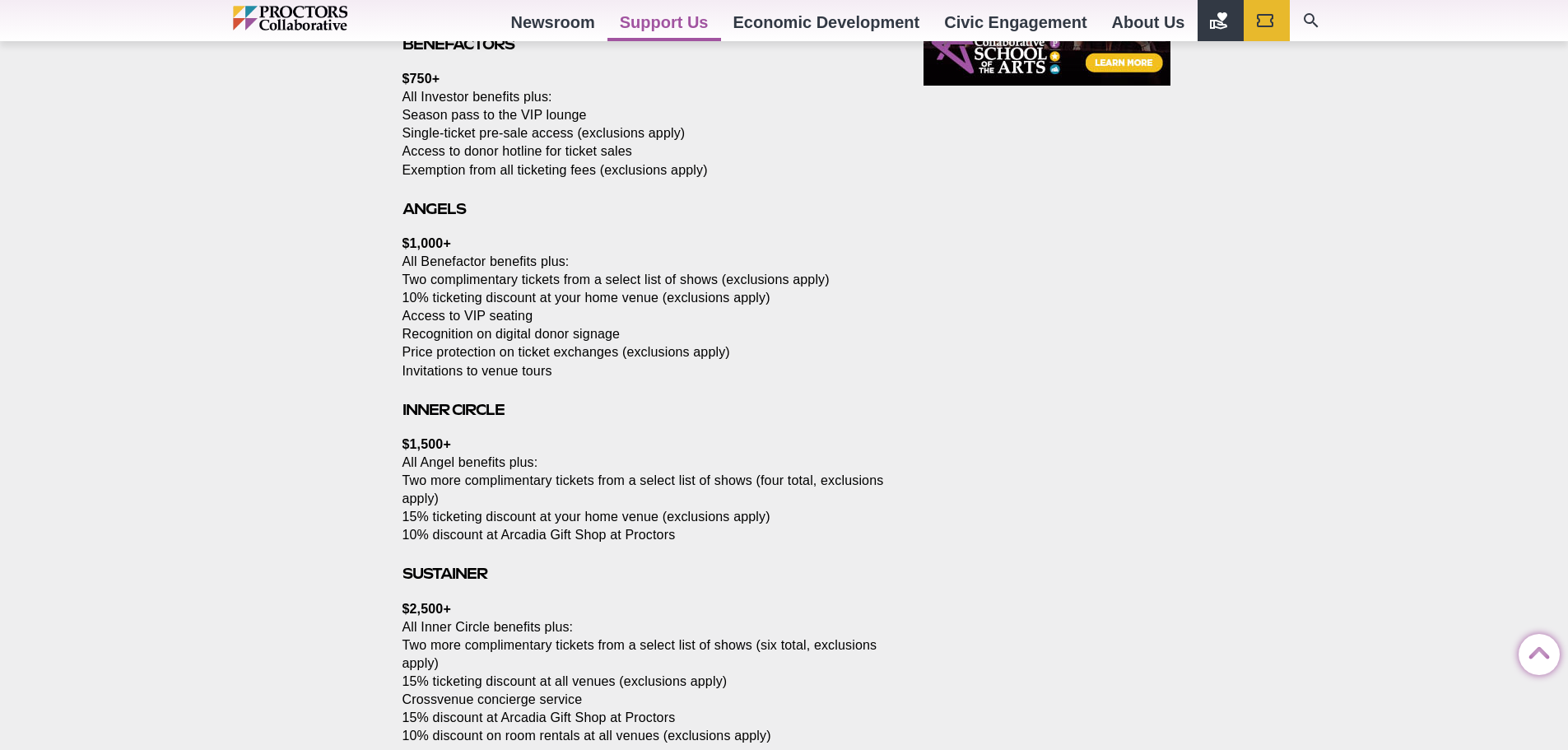
scroll to position [1496, 0]
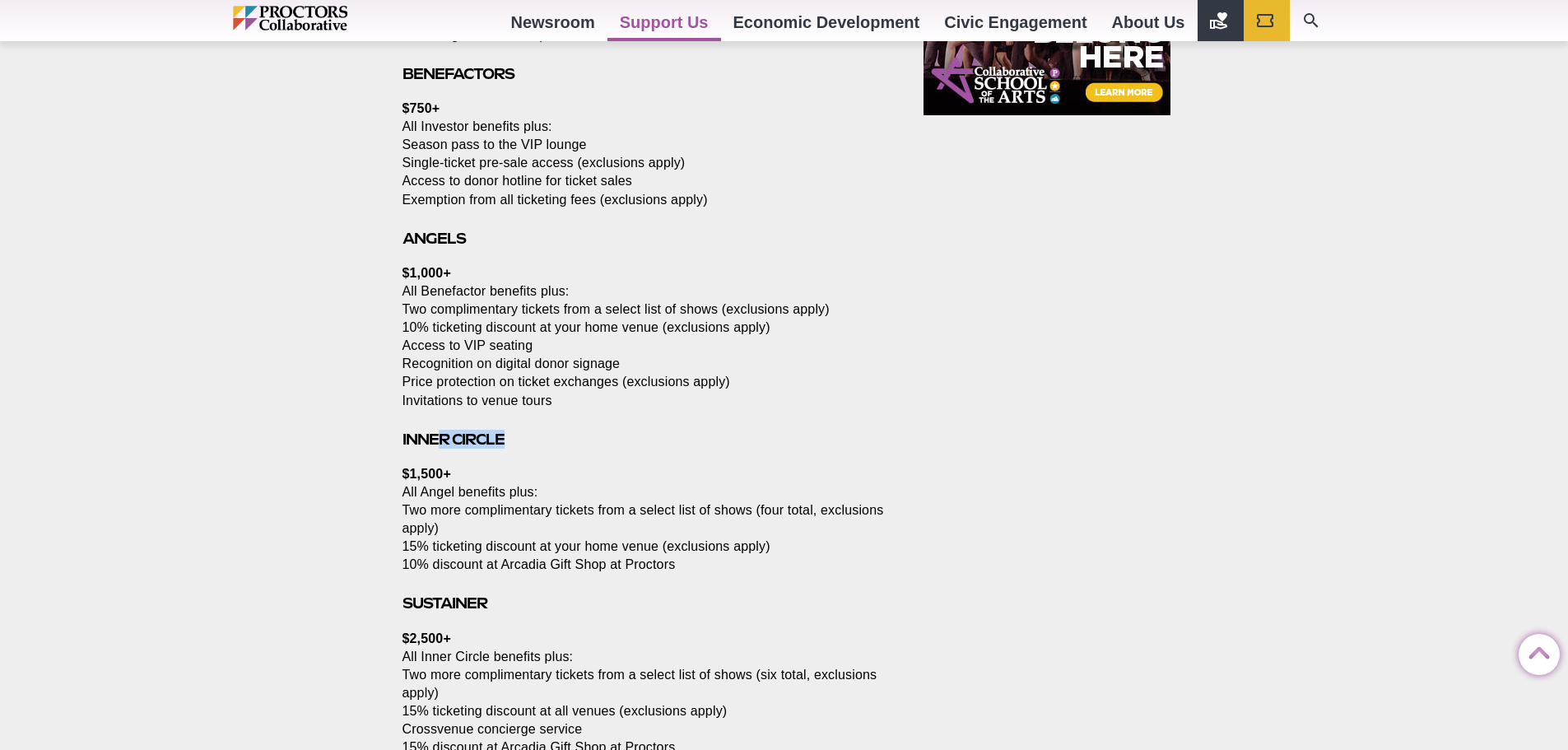
drag, startPoint x: 450, startPoint y: 411, endPoint x: 573, endPoint y: 419, distance: 123.3
click at [564, 418] on section "Please support Proctors Collaborative while enjoying the benefits of donating D…" at bounding box center [648, 335] width 517 height 2371
click at [576, 419] on section "Please support Proctors Collaborative while enjoying the benefits of donating D…" at bounding box center [648, 335] width 517 height 2371
drag, startPoint x: 415, startPoint y: 377, endPoint x: 810, endPoint y: 392, distance: 395.3
click at [800, 392] on p "$1,000+ All Benefactor benefits plus: Two complimentary tickets from a select l…" at bounding box center [644, 337] width 484 height 146
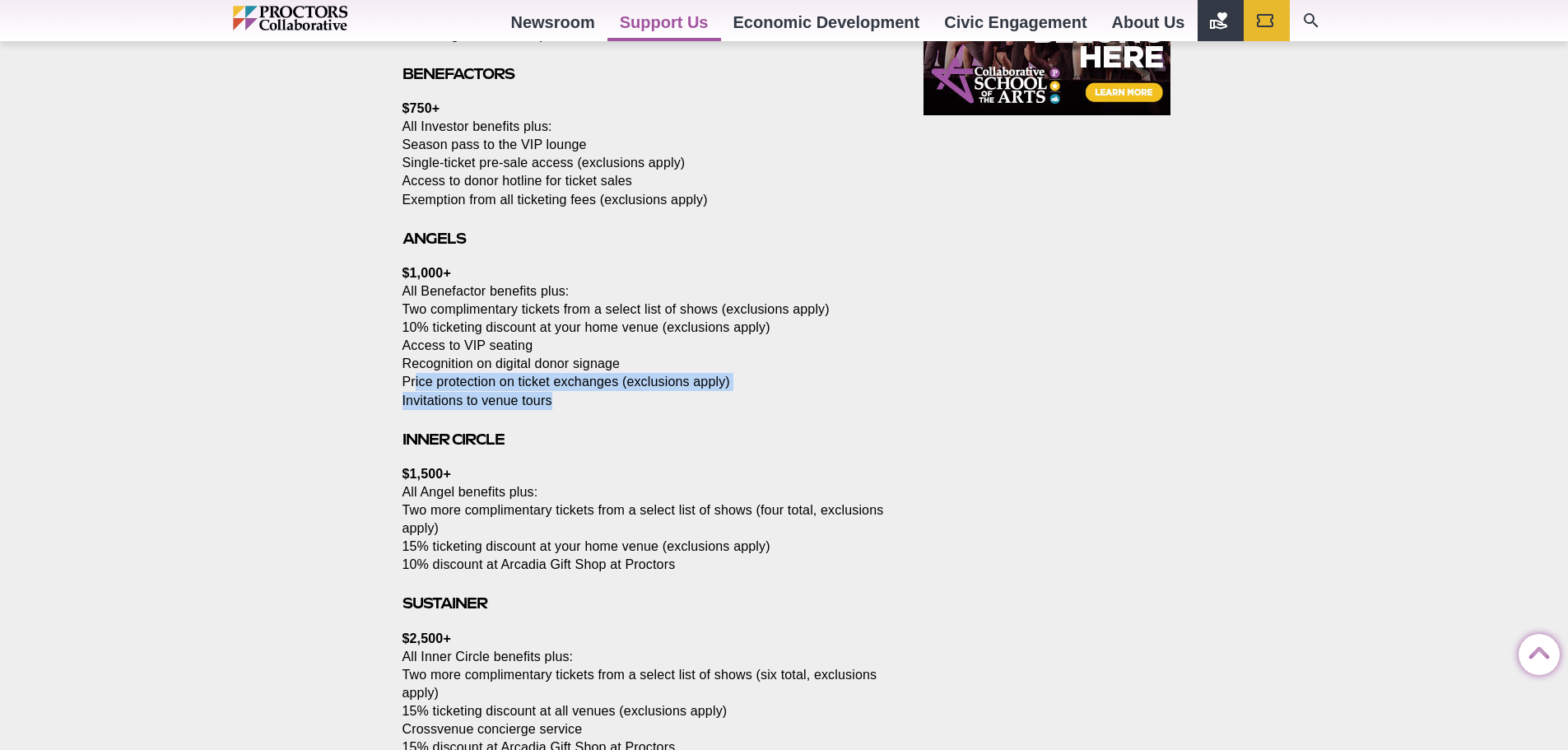
click at [820, 393] on p "$1,000+ All Benefactor benefits plus: Two complimentary tickets from a select l…" at bounding box center [644, 337] width 484 height 146
click at [425, 398] on p "$1,000+ All Benefactor benefits plus: Two complimentary tickets from a select l…" at bounding box center [644, 337] width 484 height 146
drag, startPoint x: 406, startPoint y: 398, endPoint x: 635, endPoint y: 429, distance: 231.1
click at [607, 424] on section "Please support Proctors Collaborative while enjoying the benefits of donating D…" at bounding box center [648, 335] width 517 height 2371
click at [635, 430] on h3 "Inner Circle" at bounding box center [644, 439] width 484 height 19
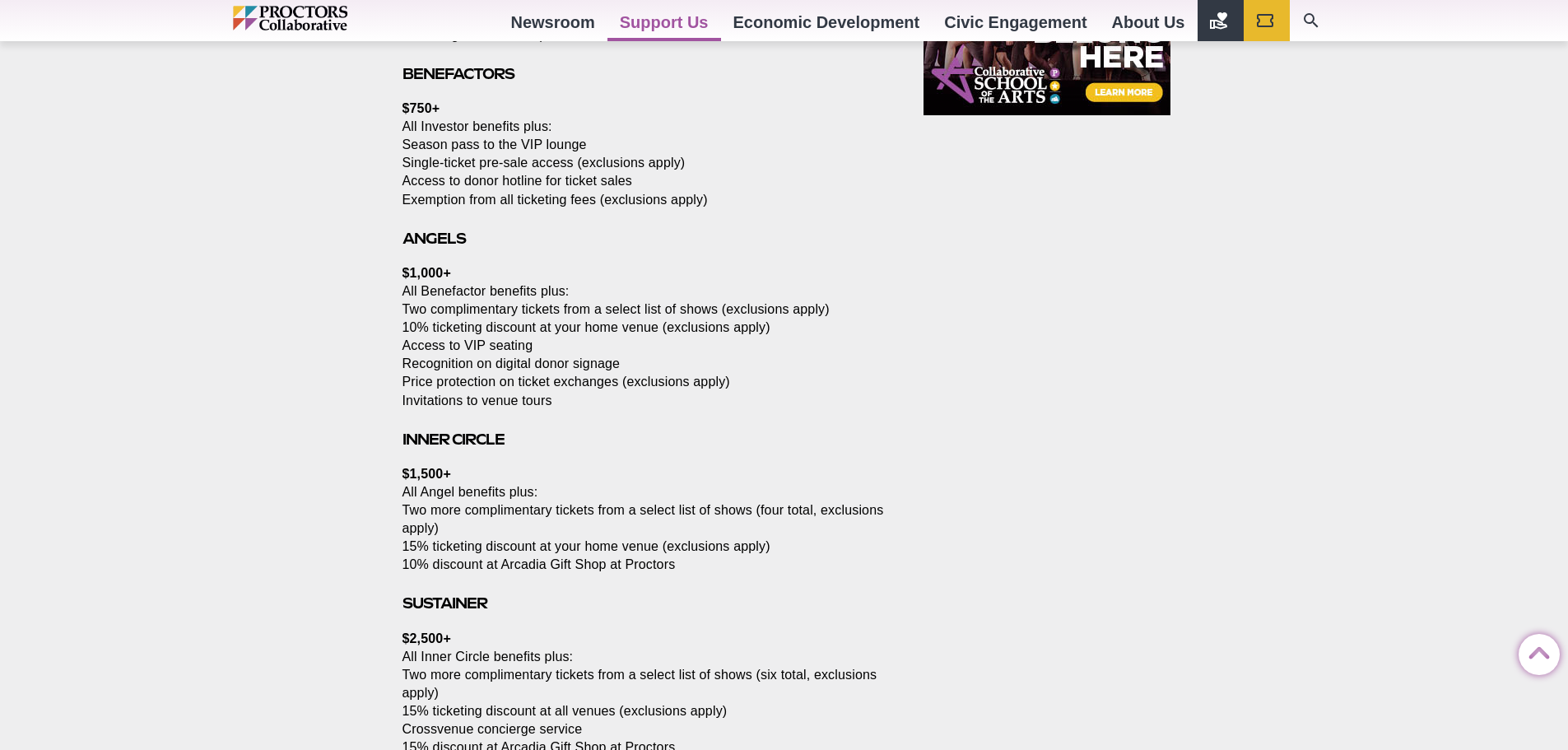
drag, startPoint x: 409, startPoint y: 364, endPoint x: 550, endPoint y: 367, distance: 141.0
click at [434, 366] on p "$1,000+ All Benefactor benefits plus: Two complimentary tickets from a select l…" at bounding box center [644, 337] width 484 height 146
click at [677, 375] on p "$1,000+ All Benefactor benefits plus: Two complimentary tickets from a select l…" at bounding box center [644, 337] width 484 height 146
drag, startPoint x: 361, startPoint y: 343, endPoint x: 631, endPoint y: 370, distance: 271.3
click at [631, 370] on div "Support Levels for Individuals and Families Posted [DATE] by Proctors Web Team …" at bounding box center [784, 301] width 1568 height 2557
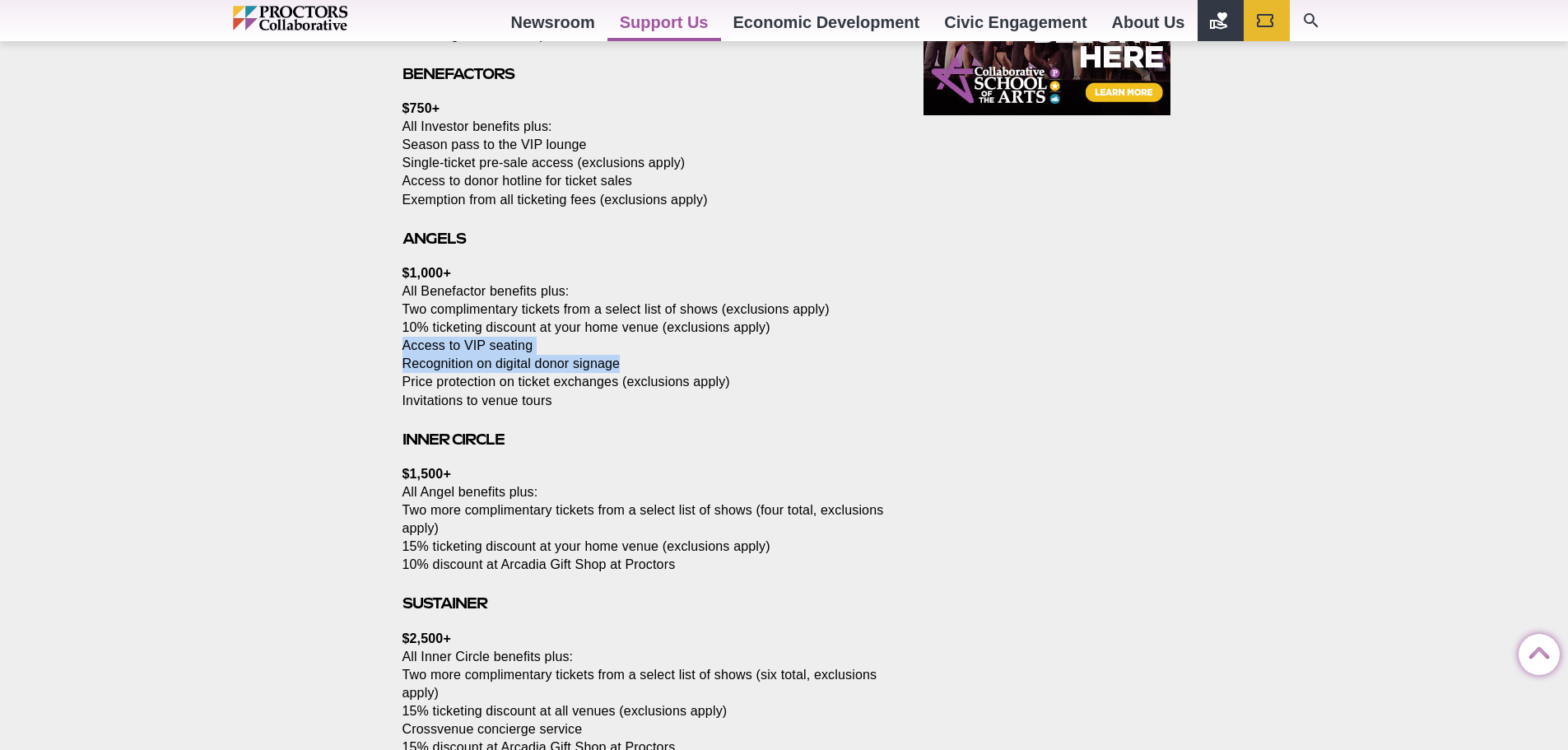
click at [631, 370] on p "$1,000+ All Benefactor benefits plus: Two complimentary tickets from a select l…" at bounding box center [644, 337] width 484 height 146
click at [404, 402] on p "$1,000+ All Benefactor benefits plus: Two complimentary tickets from a select l…" at bounding box center [644, 337] width 484 height 146
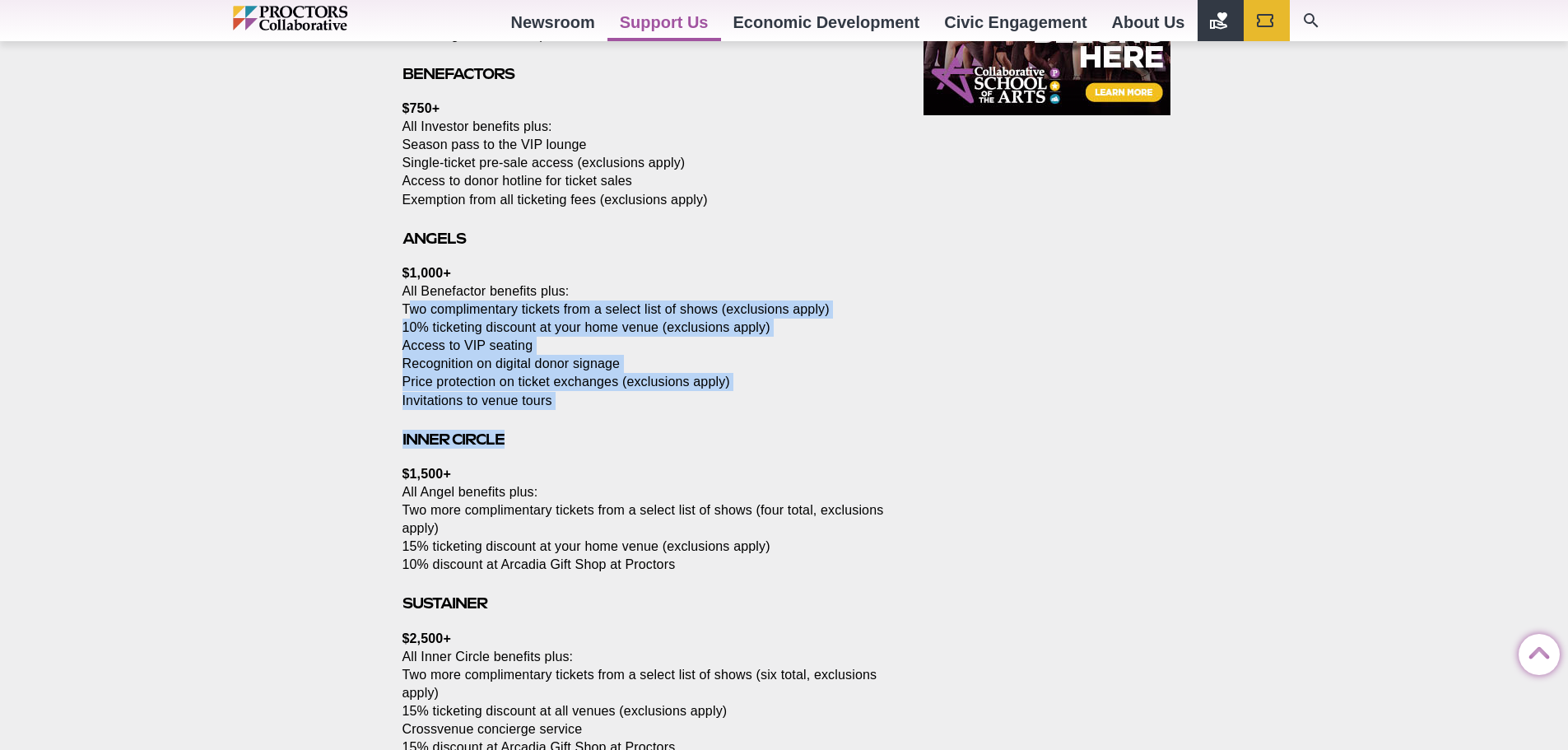
drag, startPoint x: 445, startPoint y: 329, endPoint x: 706, endPoint y: 430, distance: 279.9
click at [693, 425] on section "Please support Proctors Collaborative while enjoying the benefits of donating D…" at bounding box center [648, 335] width 517 height 2371
click at [711, 430] on h3 "Inner Circle" at bounding box center [644, 439] width 484 height 19
